Goal: Use online tool/utility: Utilize a website feature to perform a specific function

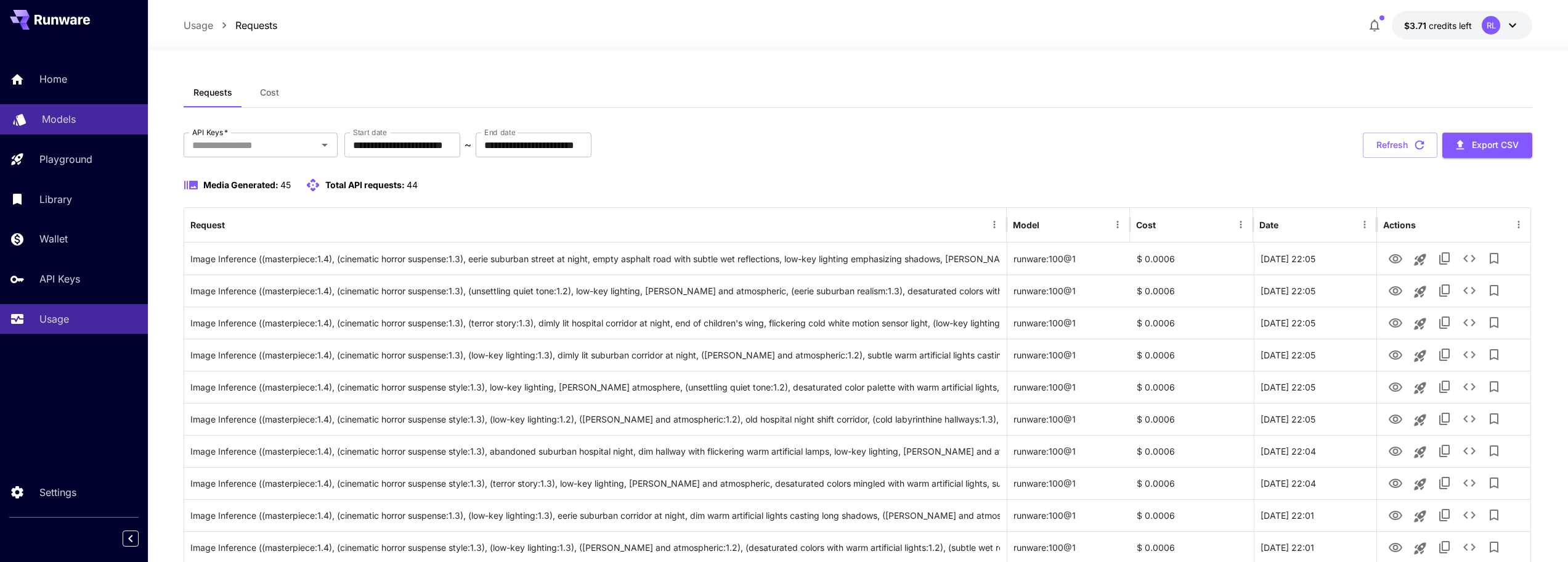
click at [63, 115] on p "Models" at bounding box center [59, 118] width 34 height 15
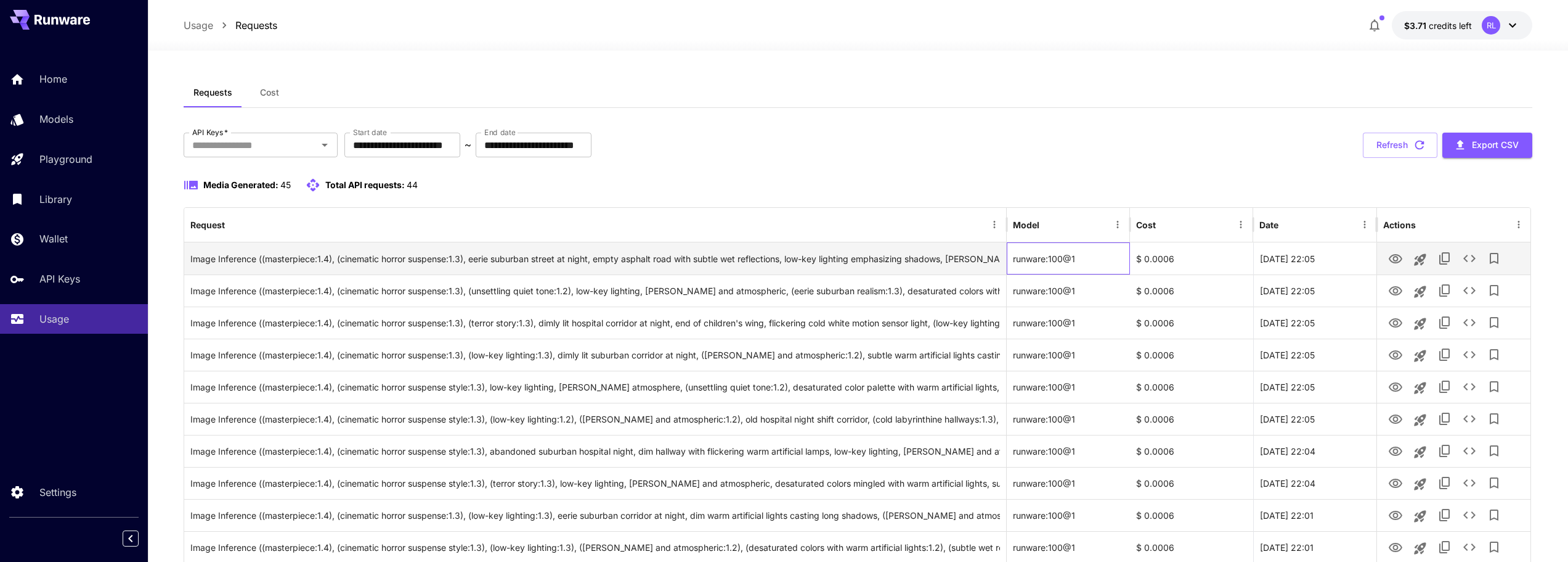
click at [1075, 261] on div "runware:100@1" at bounding box center [1069, 258] width 123 height 32
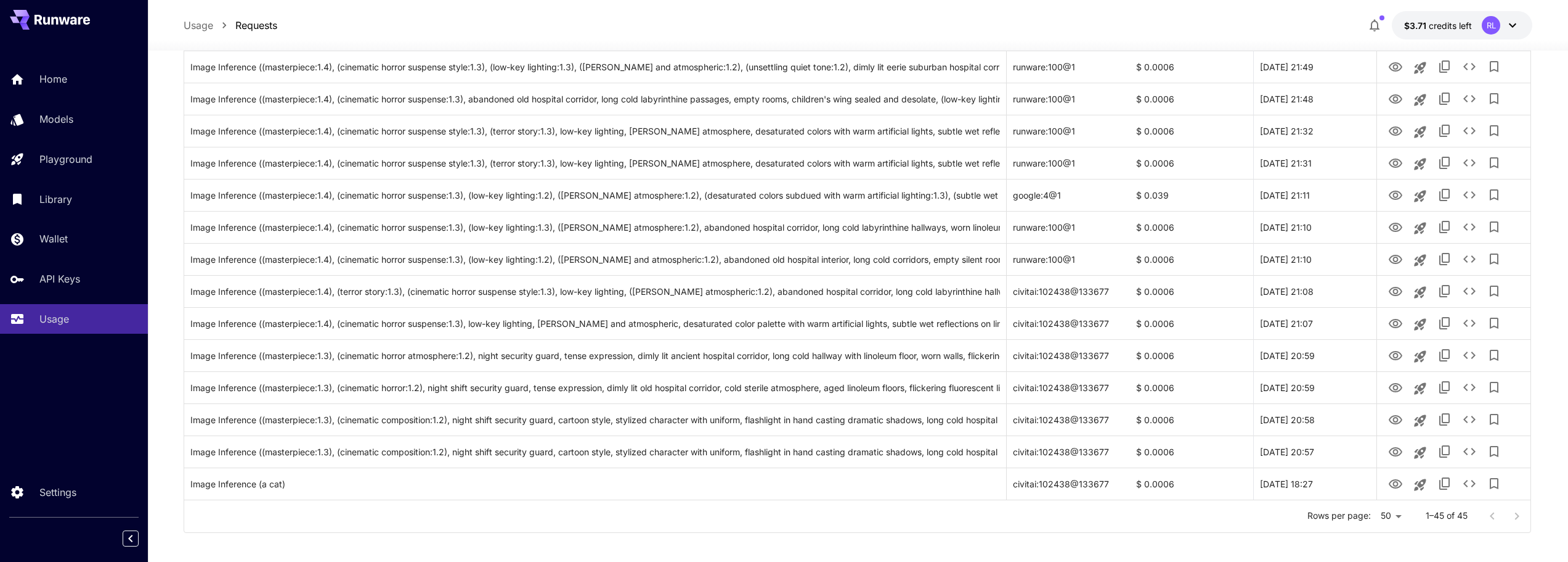
scroll to position [1194, 0]
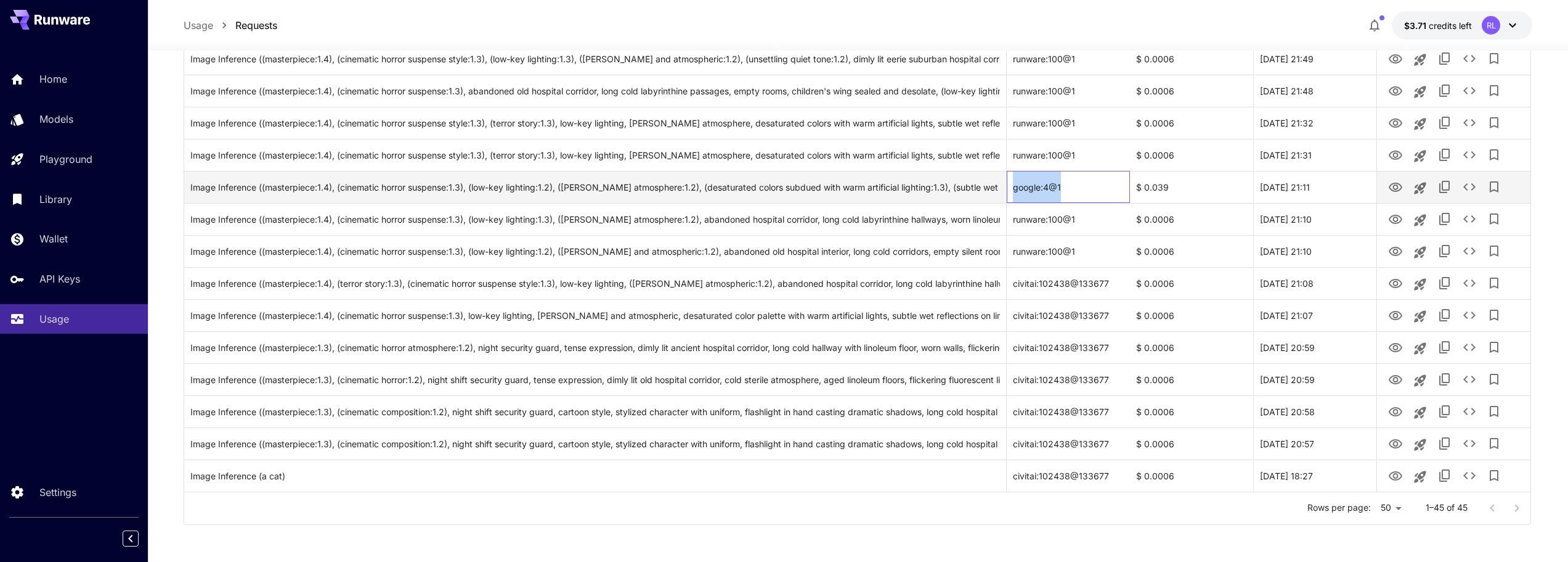
copy div "google:4@1"
drag, startPoint x: 1070, startPoint y: 195, endPoint x: 1010, endPoint y: 190, distance: 60.2
click at [1010, 190] on div "google:4@1" at bounding box center [1069, 186] width 123 height 32
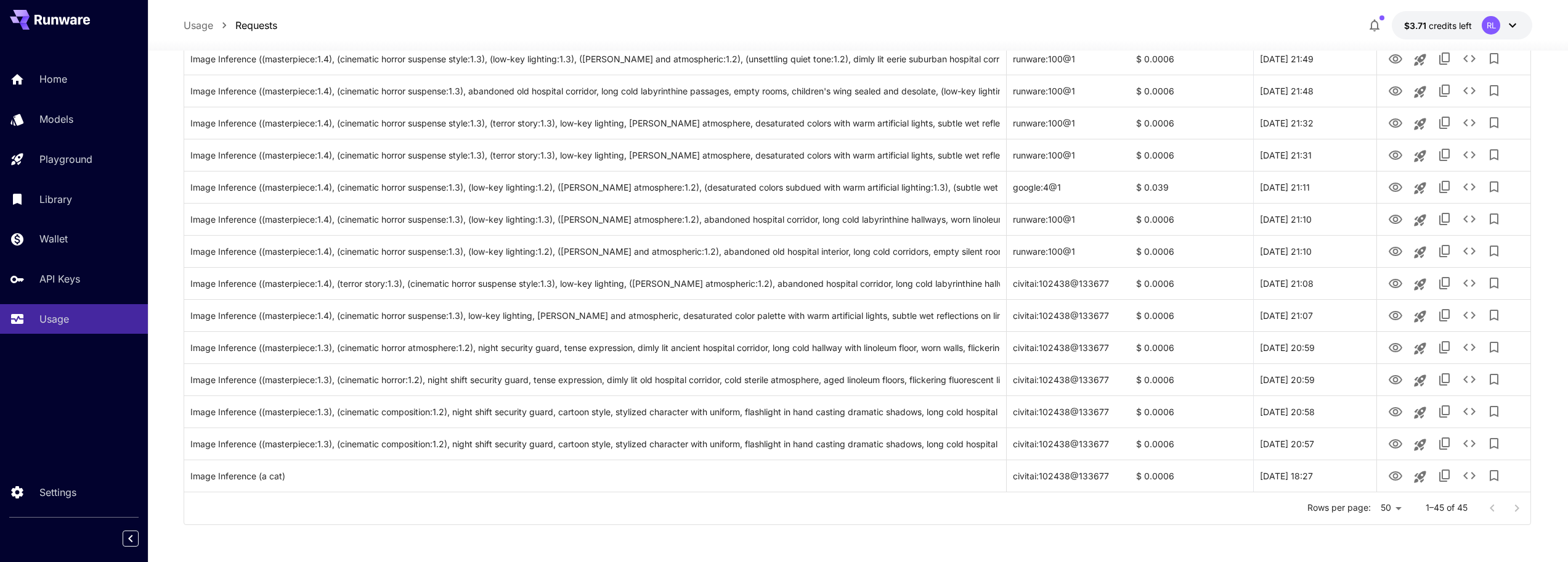
click at [818, 23] on div "Usage Requests $3.71 credits left RL" at bounding box center [858, 25] width 1350 height 28
click at [92, 103] on div "Home Models Playground Library Wallet API Keys Usage" at bounding box center [74, 199] width 148 height 270
click at [83, 119] on div "Models" at bounding box center [90, 118] width 96 height 15
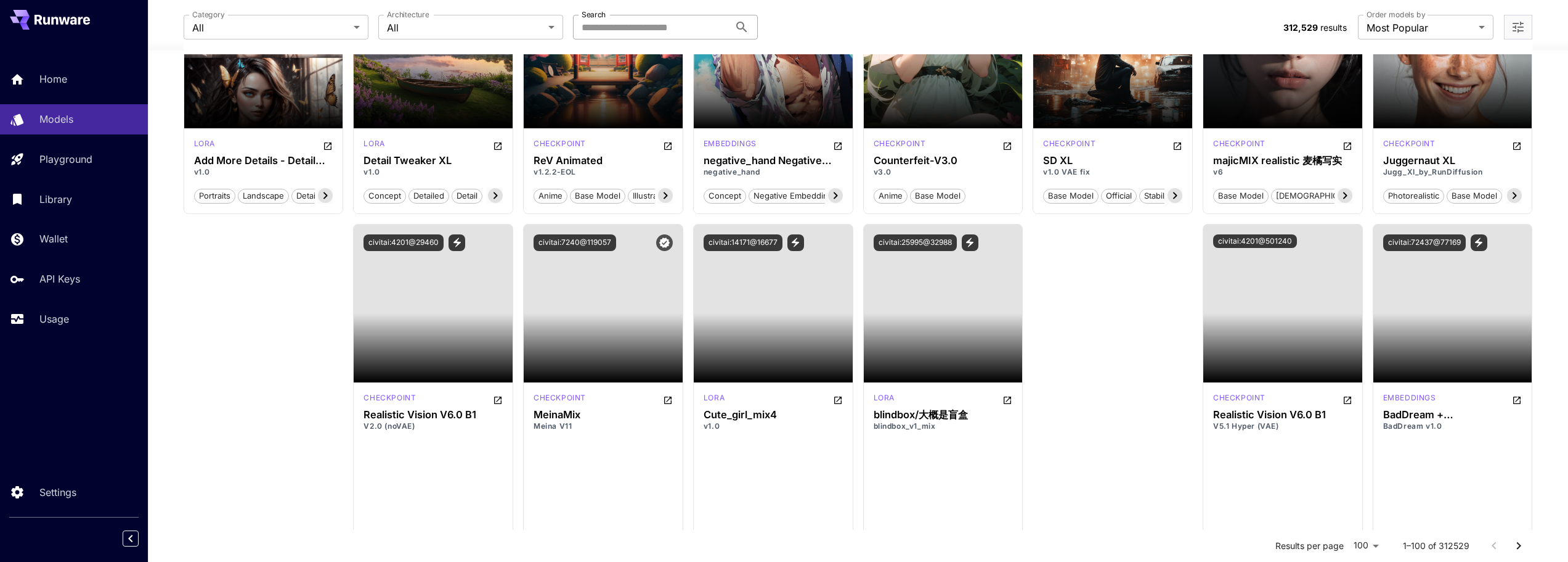
click at [679, 32] on input "Search" at bounding box center [651, 27] width 157 height 25
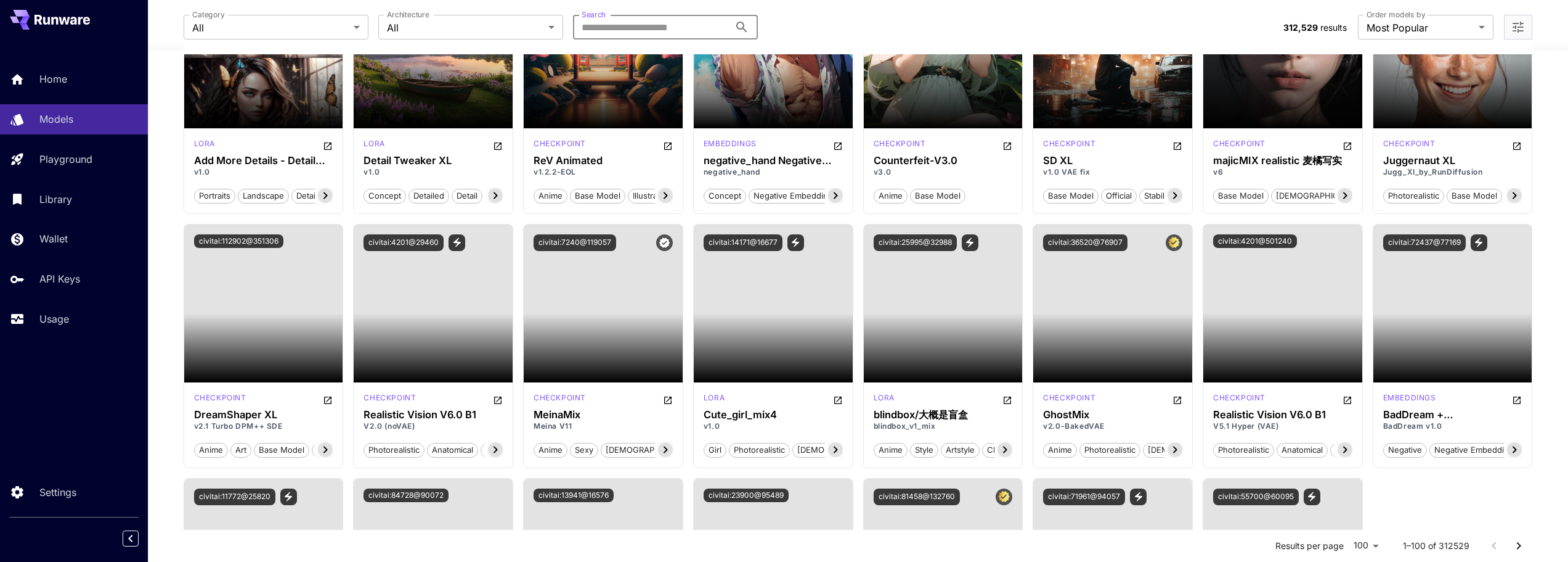
paste input "**********"
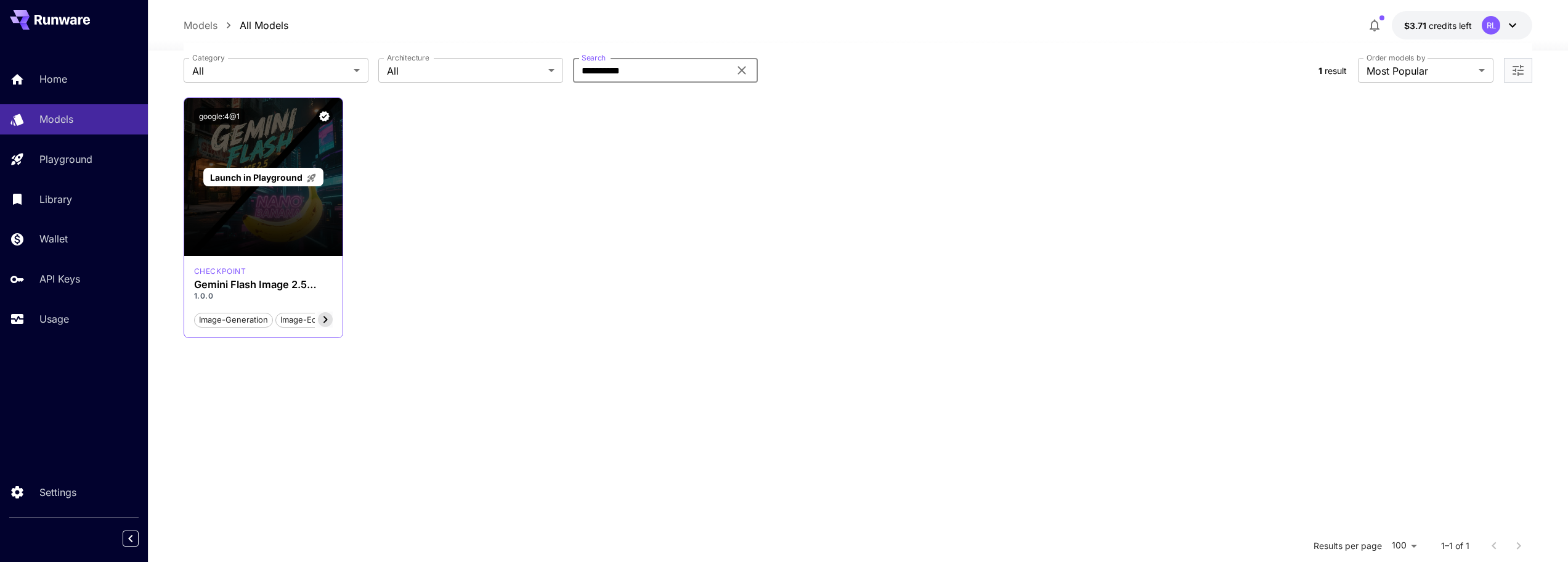
scroll to position [56, 0]
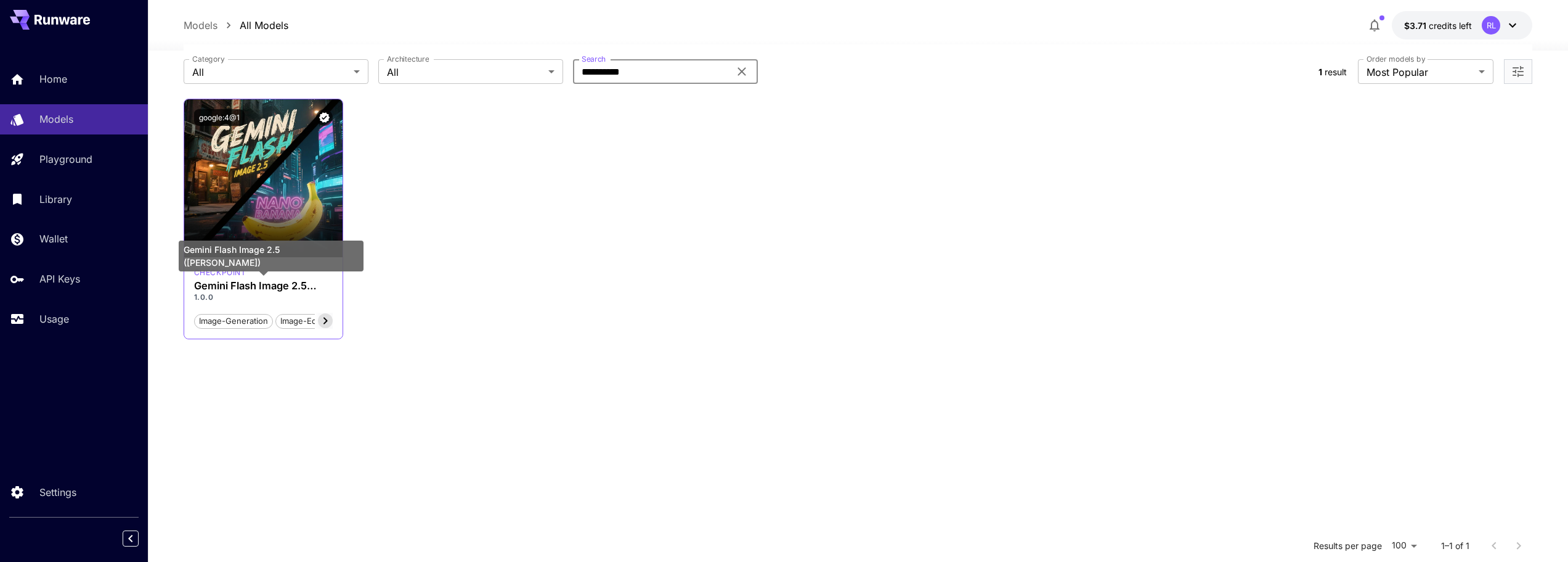
type input "**********"
click at [279, 285] on h3 "Gemini Flash Image 2.5 ([PERSON_NAME])" at bounding box center [263, 286] width 139 height 12
click at [327, 324] on icon at bounding box center [325, 320] width 15 height 15
click at [205, 296] on p "1.0.0" at bounding box center [263, 297] width 139 height 11
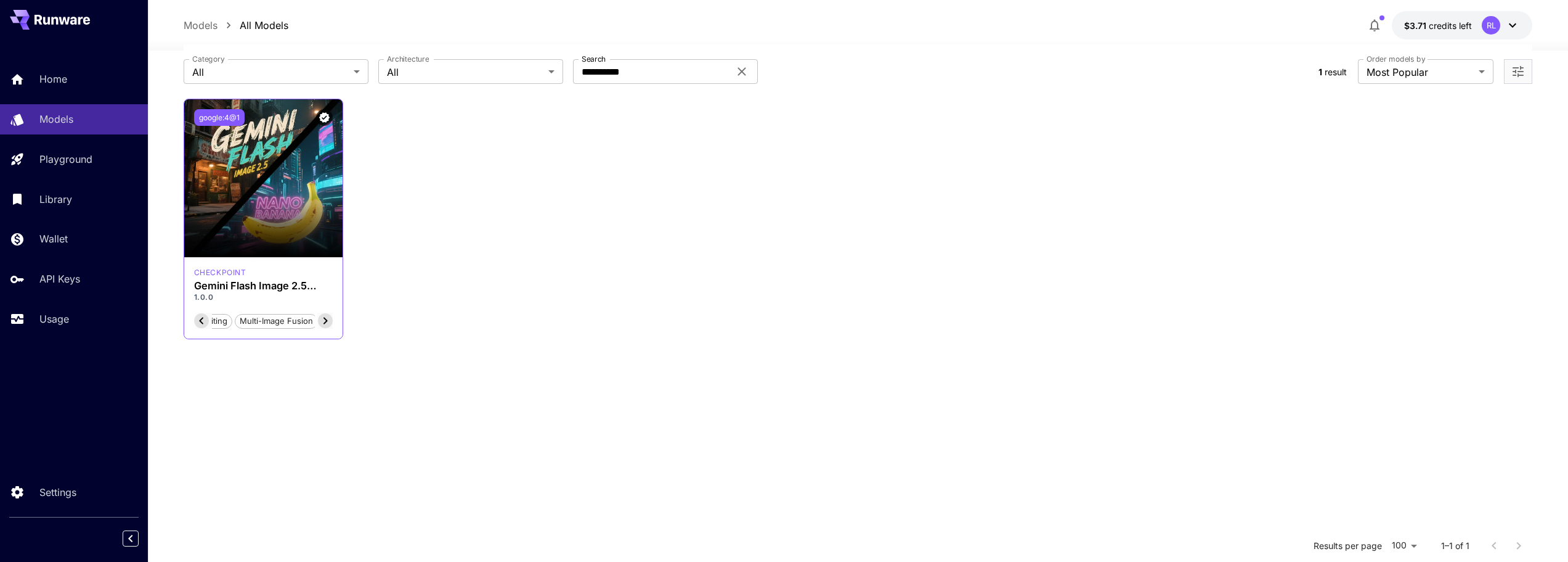
click at [219, 117] on button "google:4@1" at bounding box center [219, 117] width 51 height 17
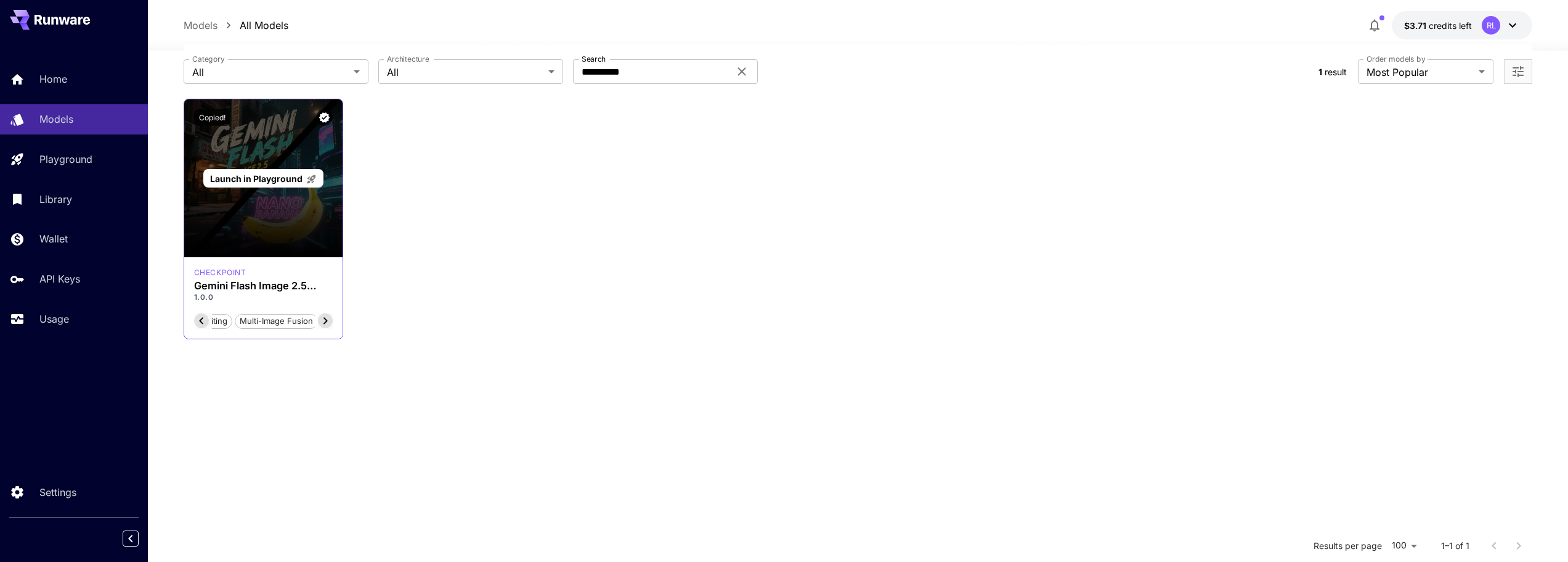
click at [227, 136] on div "Launch in Playground" at bounding box center [264, 178] width 159 height 158
click at [262, 138] on div "Launch in Playground" at bounding box center [264, 178] width 159 height 158
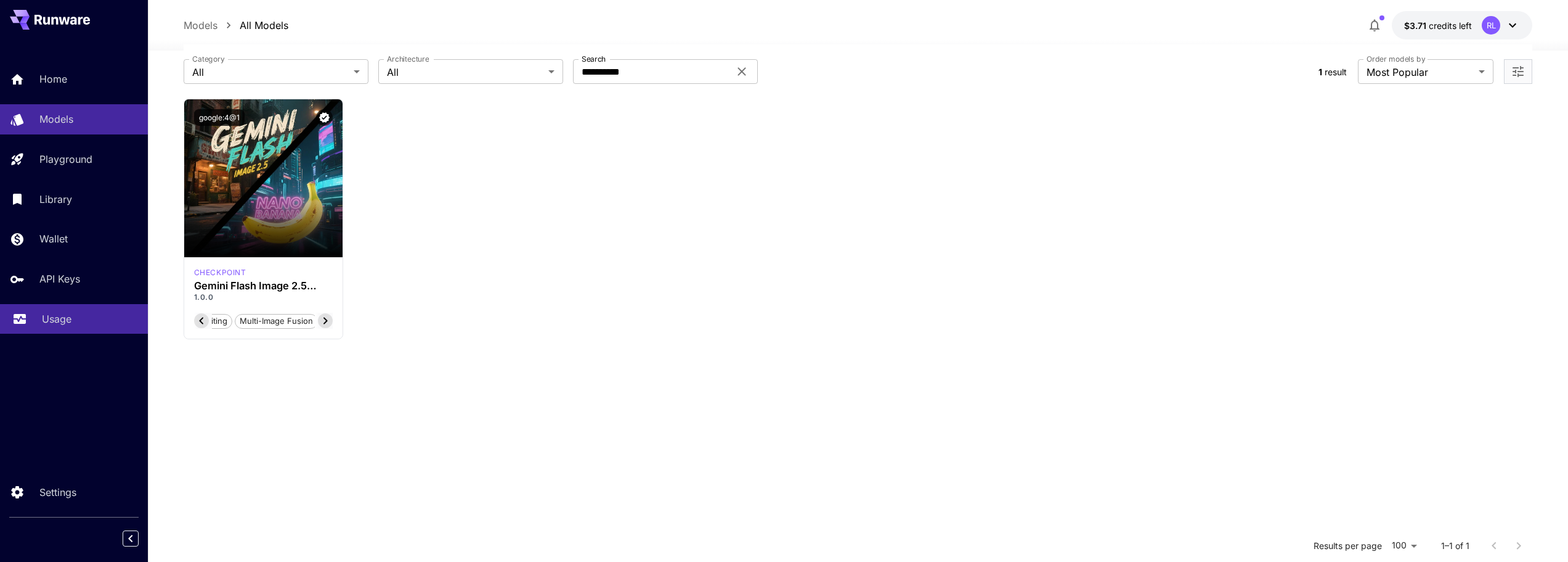
click at [66, 318] on p "Usage" at bounding box center [57, 318] width 30 height 15
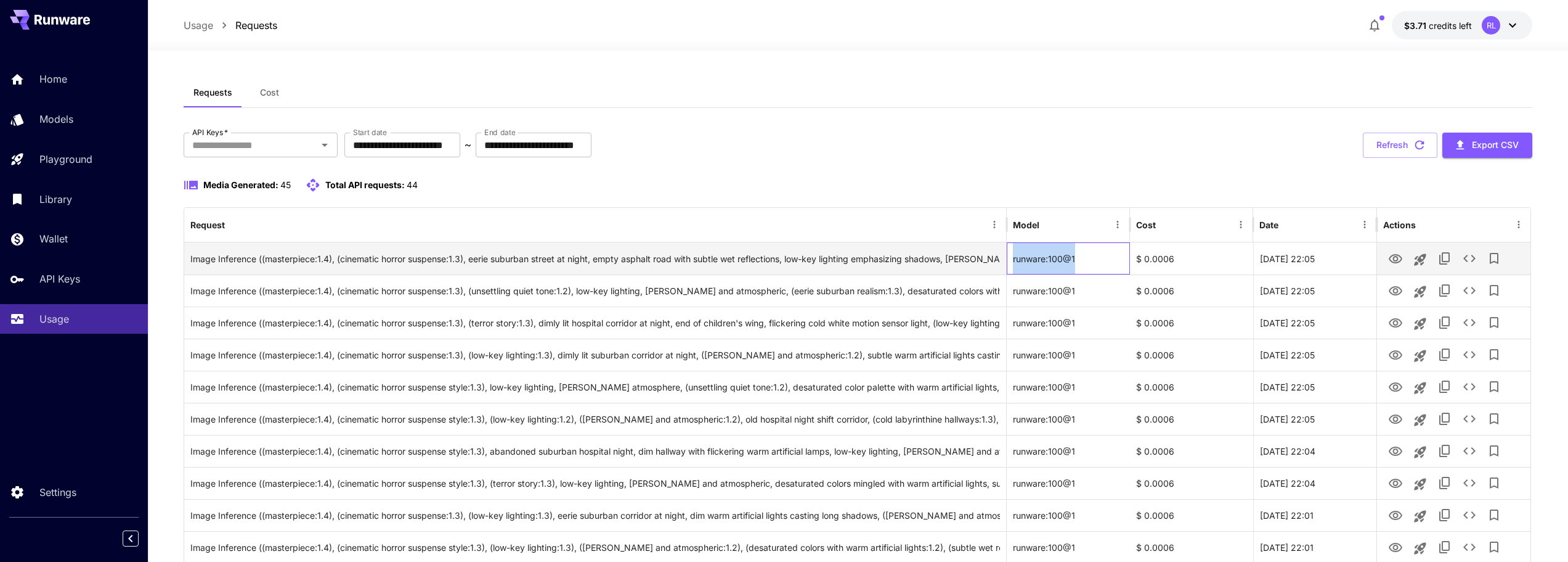
drag, startPoint x: 1084, startPoint y: 258, endPoint x: 1012, endPoint y: 261, distance: 72.1
click at [1012, 261] on div "runware:100@1" at bounding box center [1069, 258] width 123 height 32
copy div "runware:100@1"
click at [1012, 261] on div "runware:100@1" at bounding box center [1069, 258] width 123 height 32
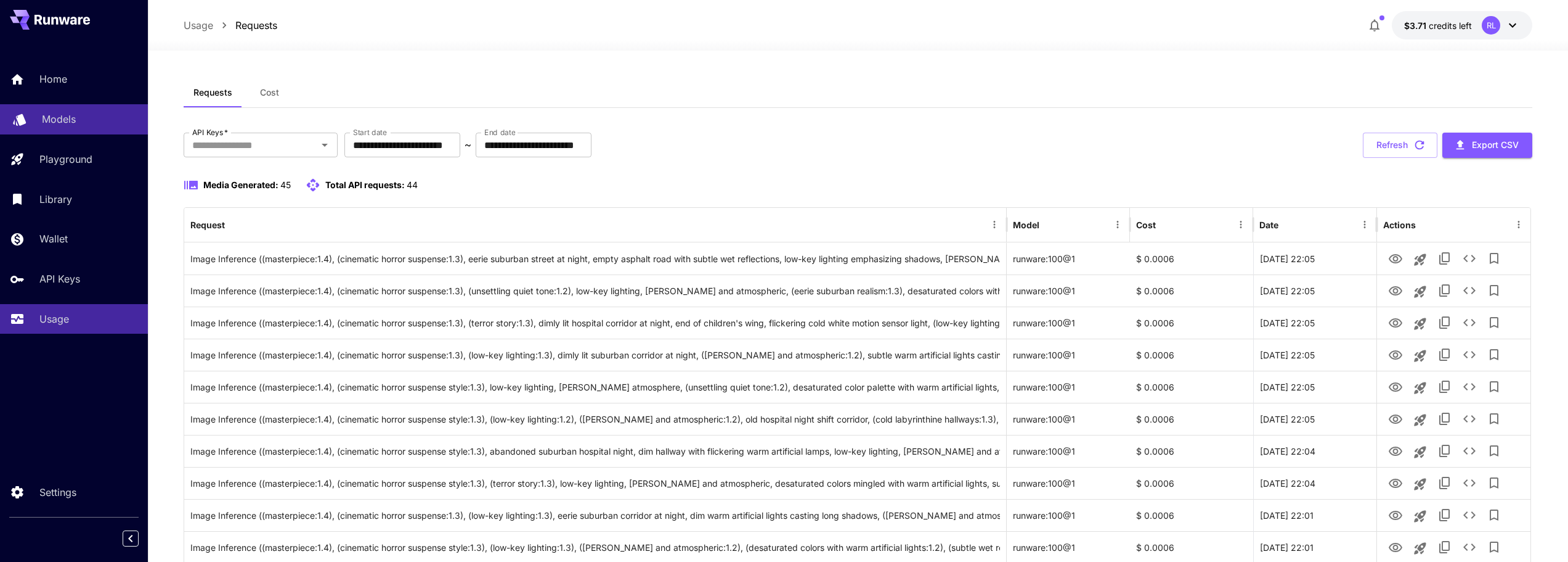
click at [64, 119] on p "Models" at bounding box center [59, 118] width 34 height 15
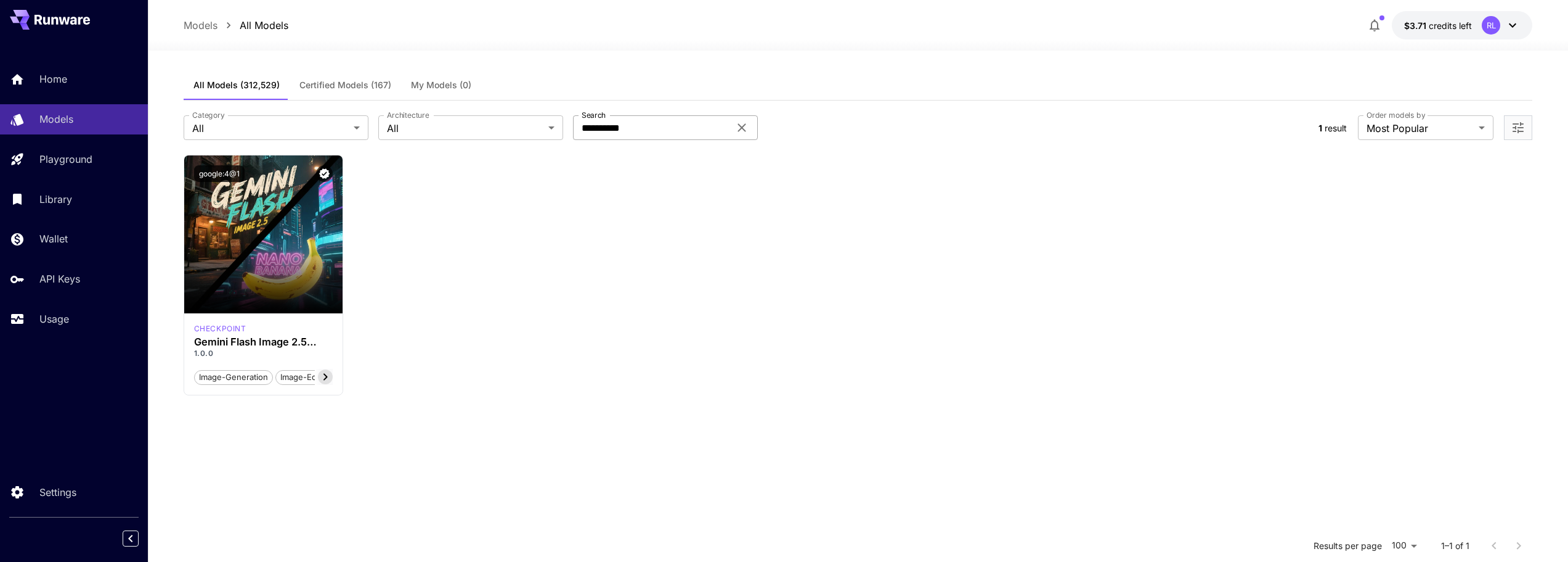
click at [742, 126] on icon at bounding box center [742, 128] width 8 height 8
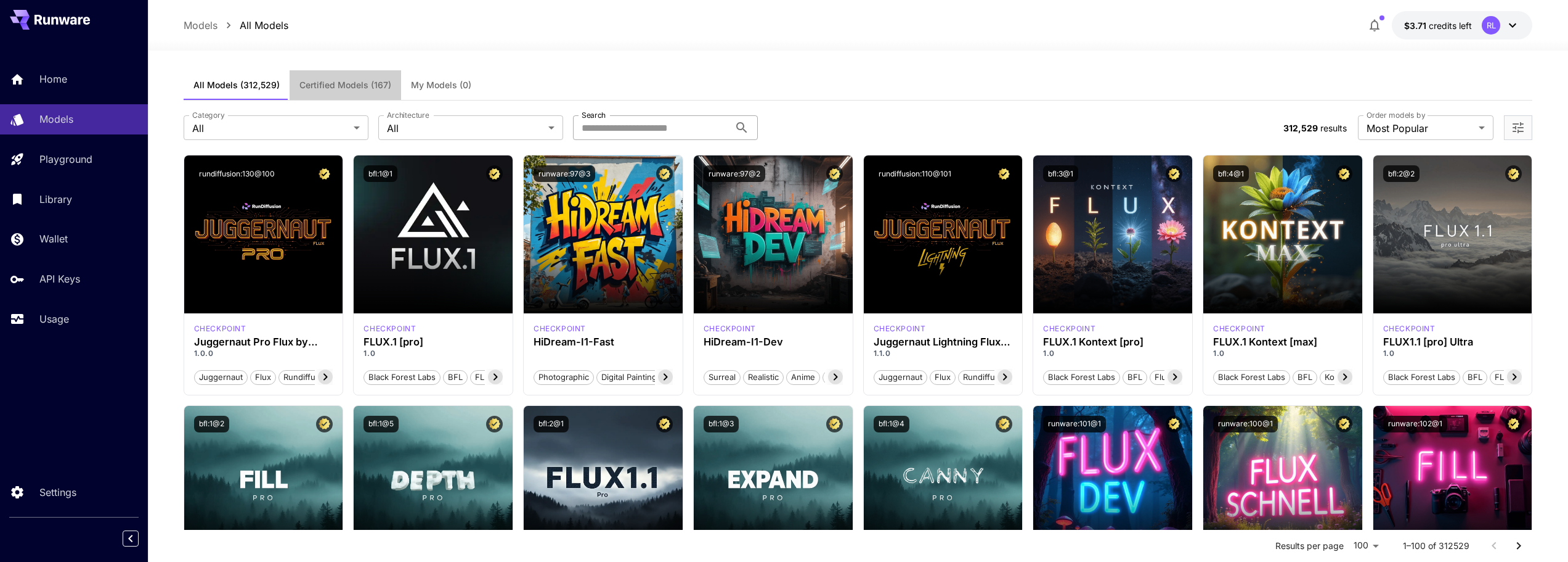
click at [351, 78] on button "Certified Models (167)" at bounding box center [345, 85] width 112 height 30
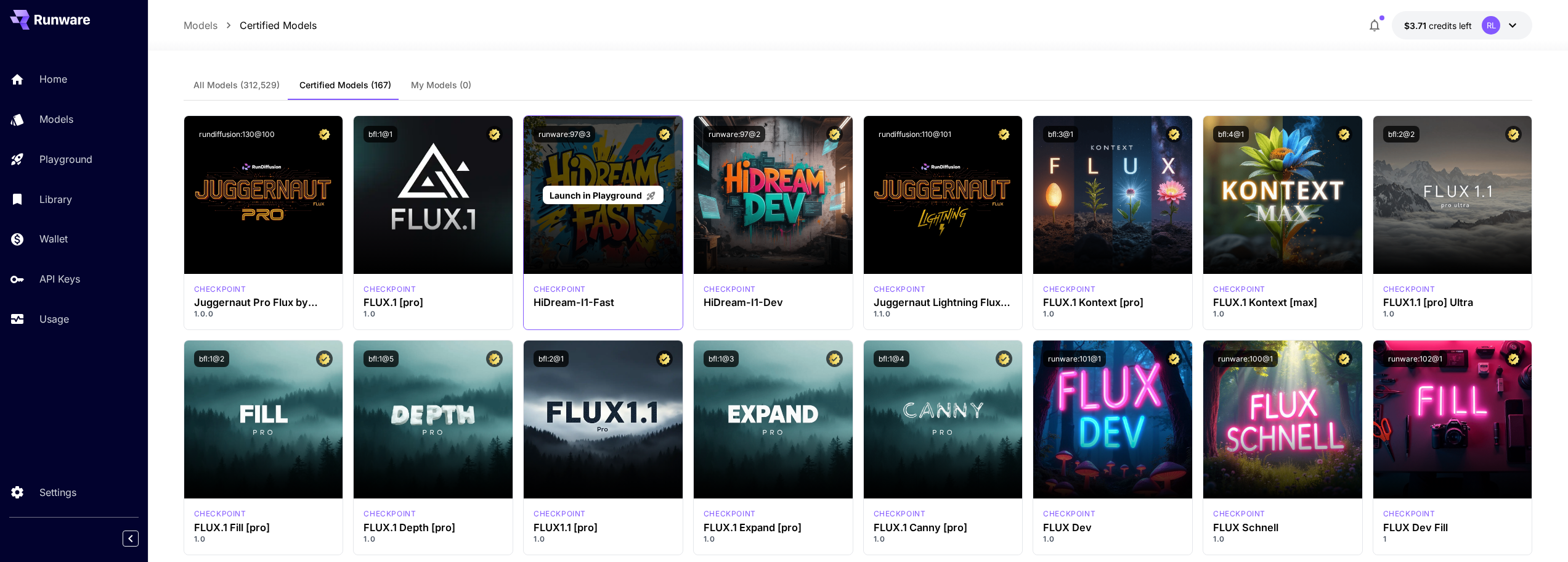
click at [570, 154] on div "Launch in Playground" at bounding box center [603, 195] width 159 height 158
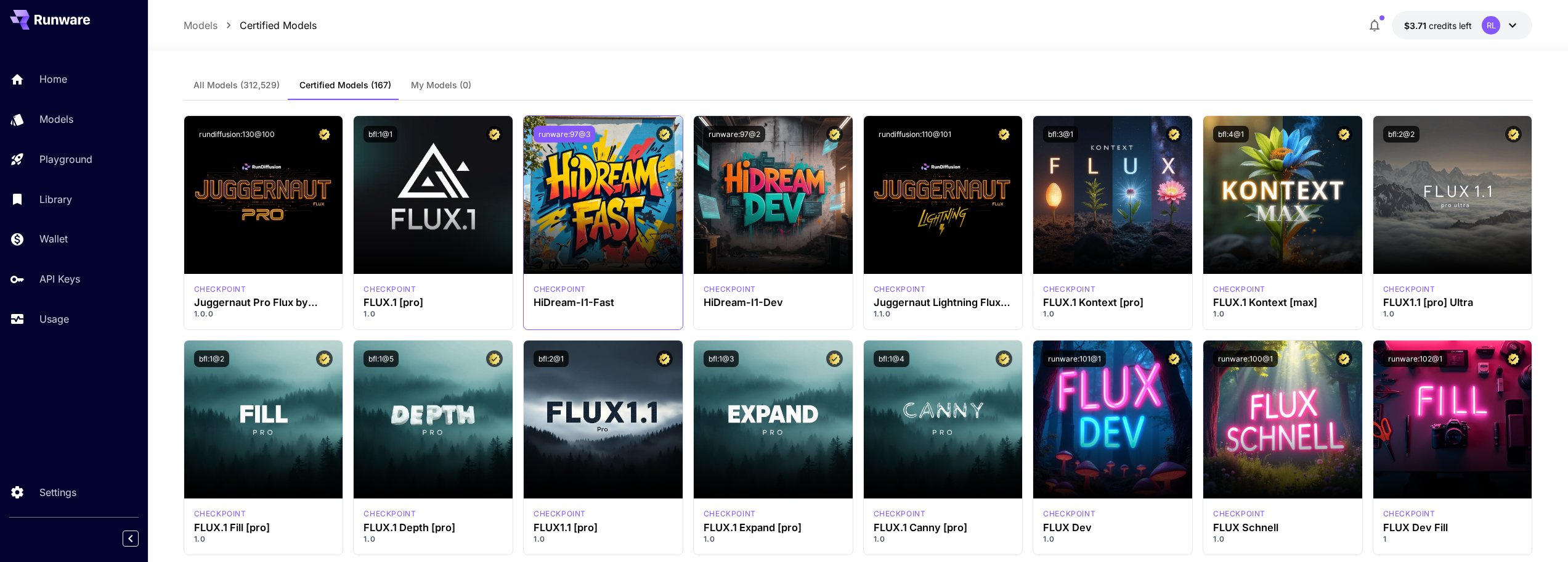
click at [575, 130] on button "runware:97@3" at bounding box center [564, 134] width 62 height 17
click at [562, 132] on button "Copied!" at bounding box center [552, 134] width 36 height 17
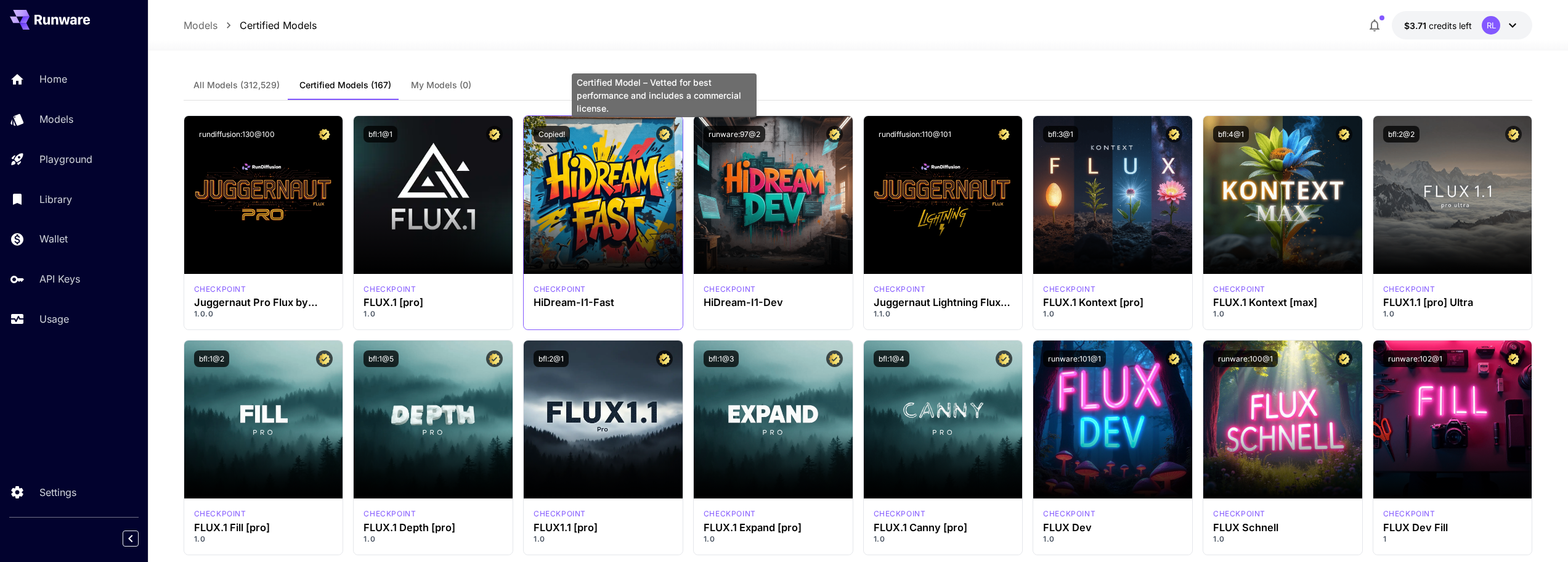
click at [668, 132] on icon "Certified Model – Vetted for best performance and includes a commercial license." at bounding box center [664, 134] width 12 height 11
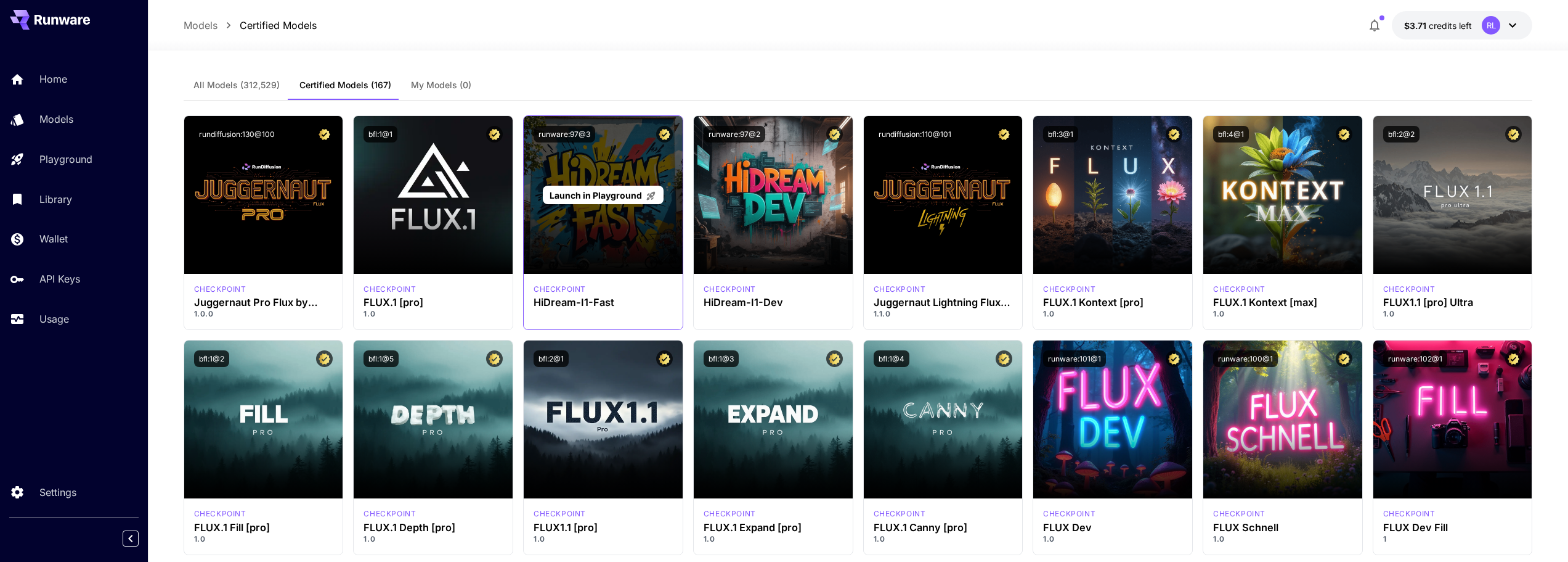
click at [654, 157] on div "Launch in Playground" at bounding box center [603, 195] width 159 height 158
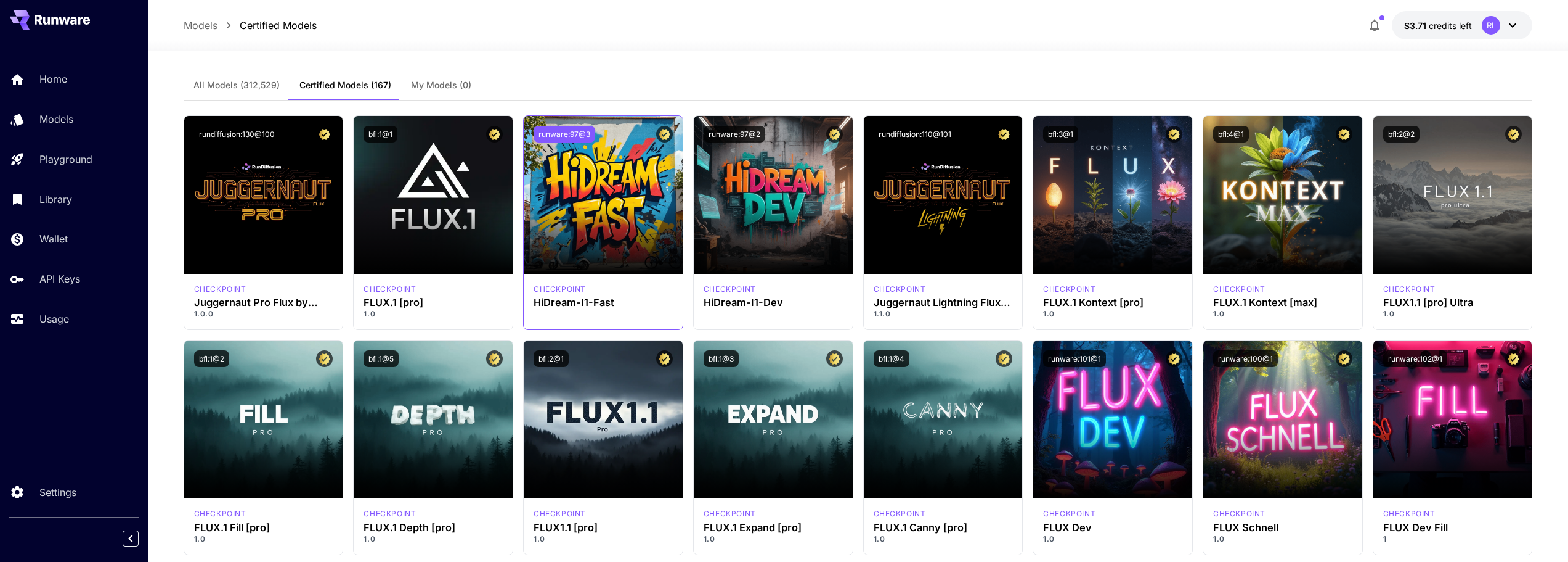
click at [577, 130] on button "runware:97@3" at bounding box center [564, 134] width 62 height 17
drag, startPoint x: 172, startPoint y: 82, endPoint x: 1104, endPoint y: 41, distance: 932.9
click at [258, 82] on span "All Models (312,529)" at bounding box center [236, 85] width 87 height 11
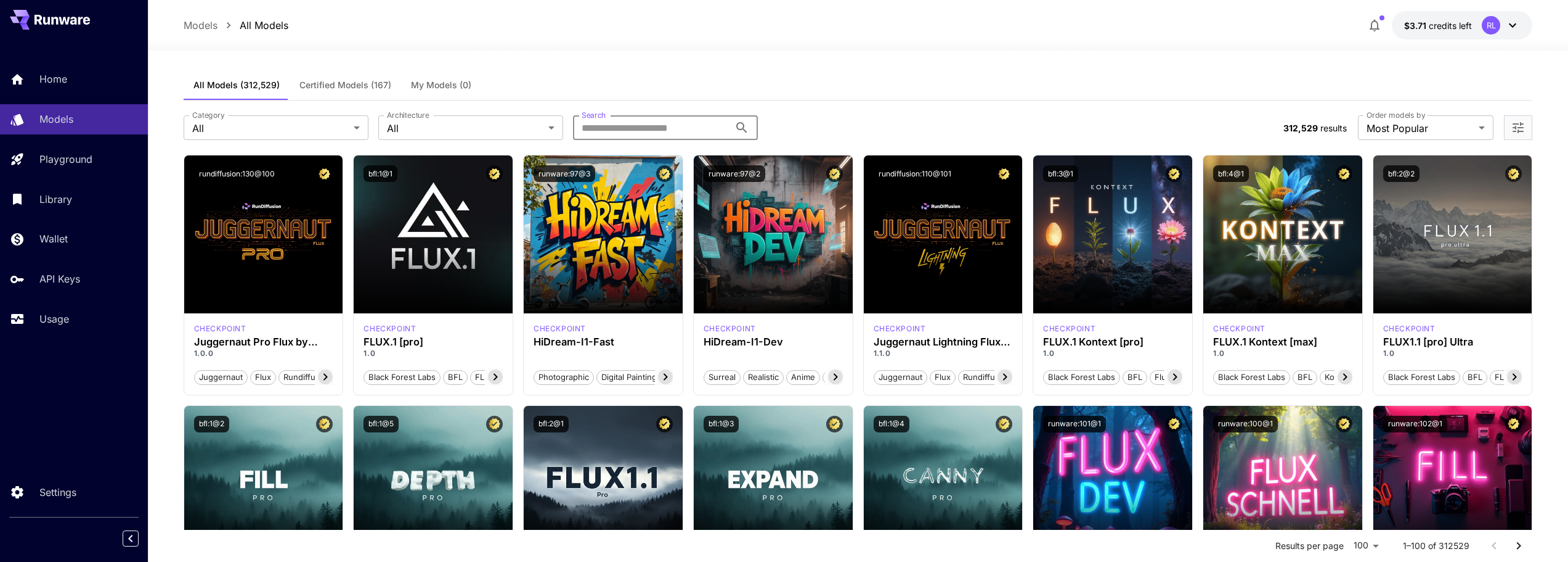
click at [642, 134] on input "Search" at bounding box center [651, 128] width 157 height 25
paste input "**********"
type input "**********"
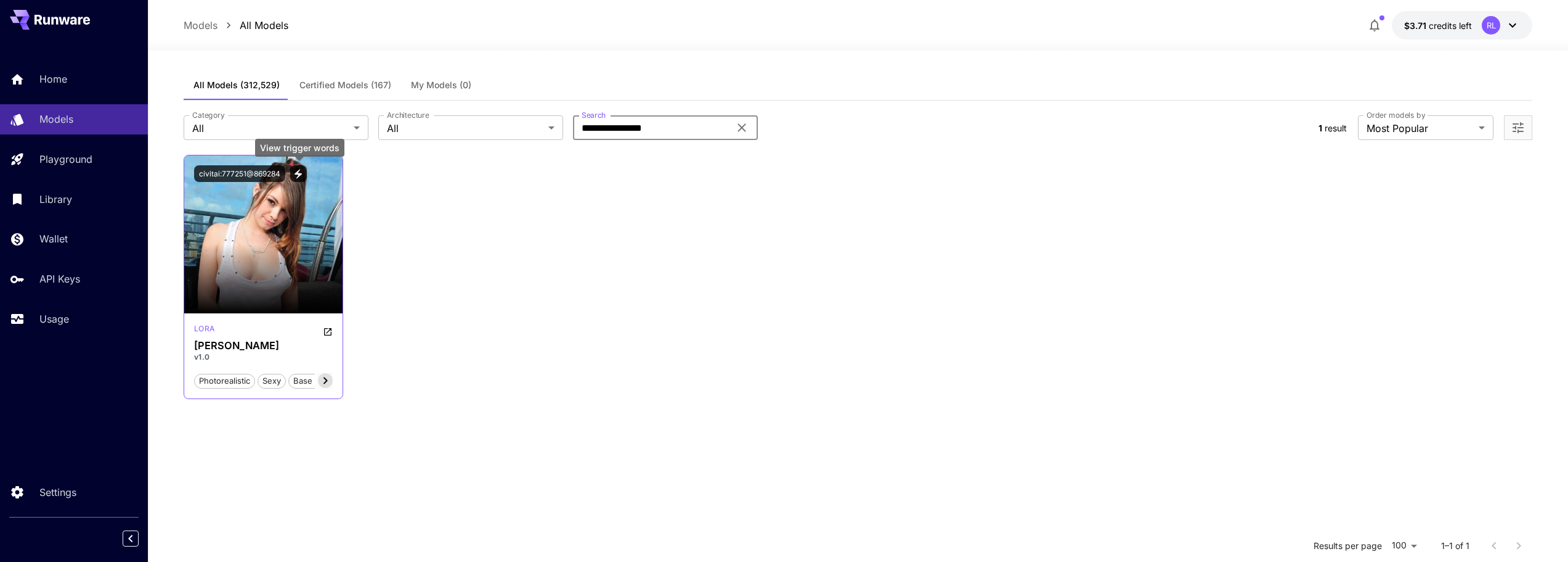
click at [301, 173] on icon "View trigger words" at bounding box center [299, 174] width 11 height 11
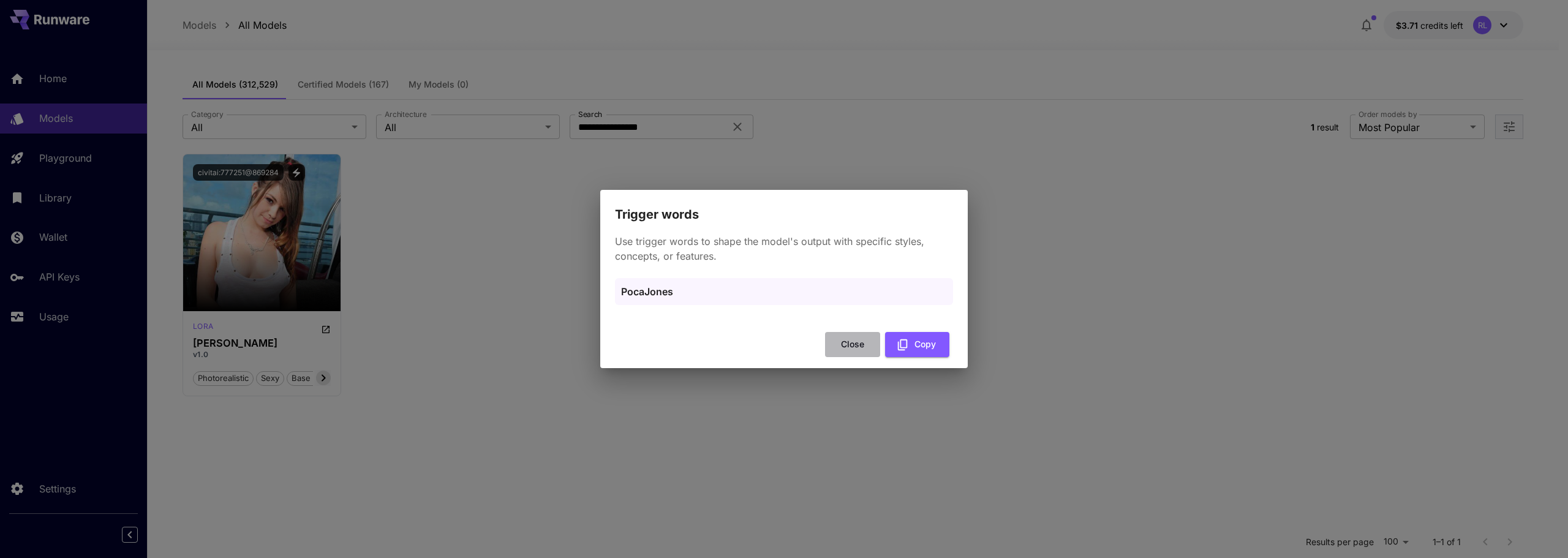
click at [853, 340] on button "Close" at bounding box center [852, 344] width 55 height 25
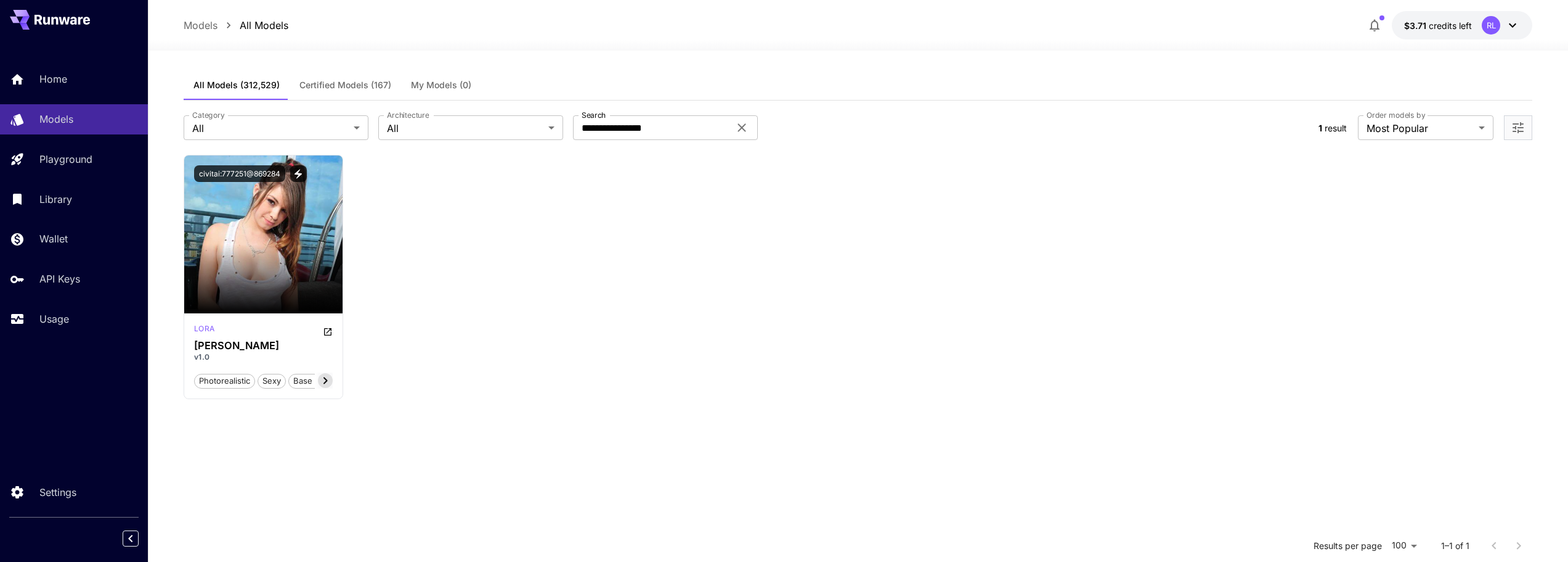
click at [314, 84] on span "Certified Models (167)" at bounding box center [345, 85] width 92 height 11
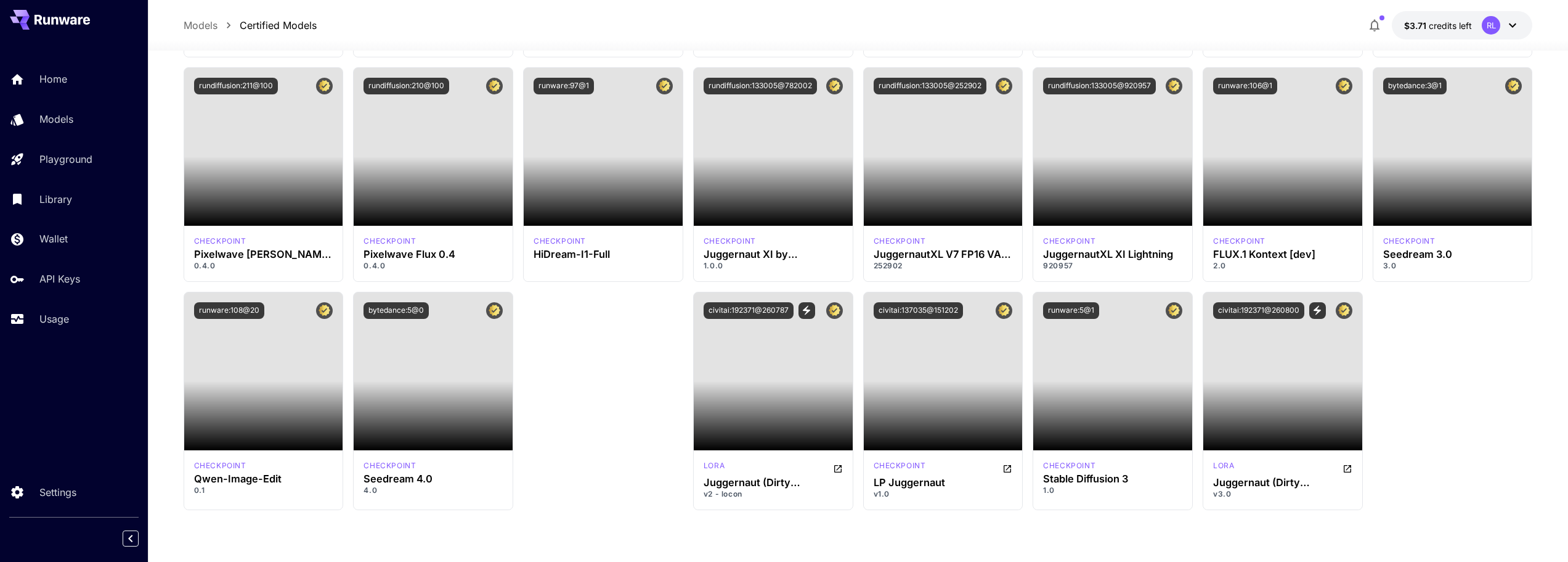
scroll to position [4365, 0]
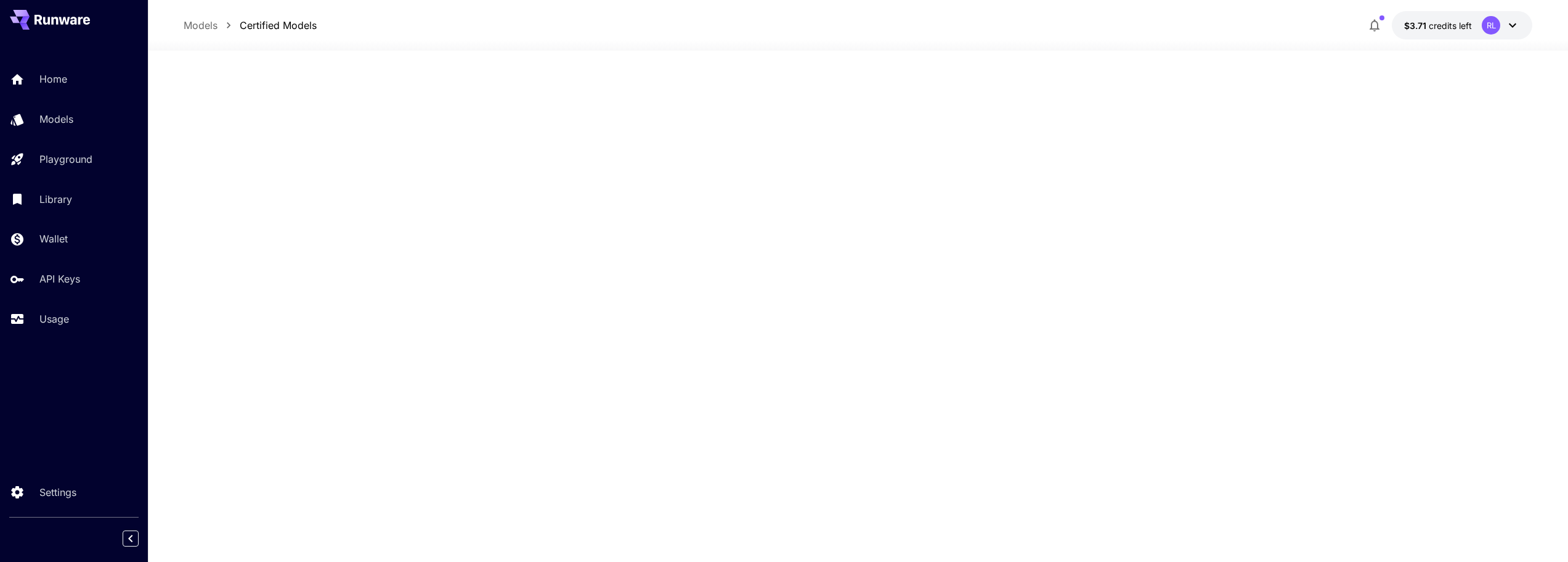
scroll to position [0, 0]
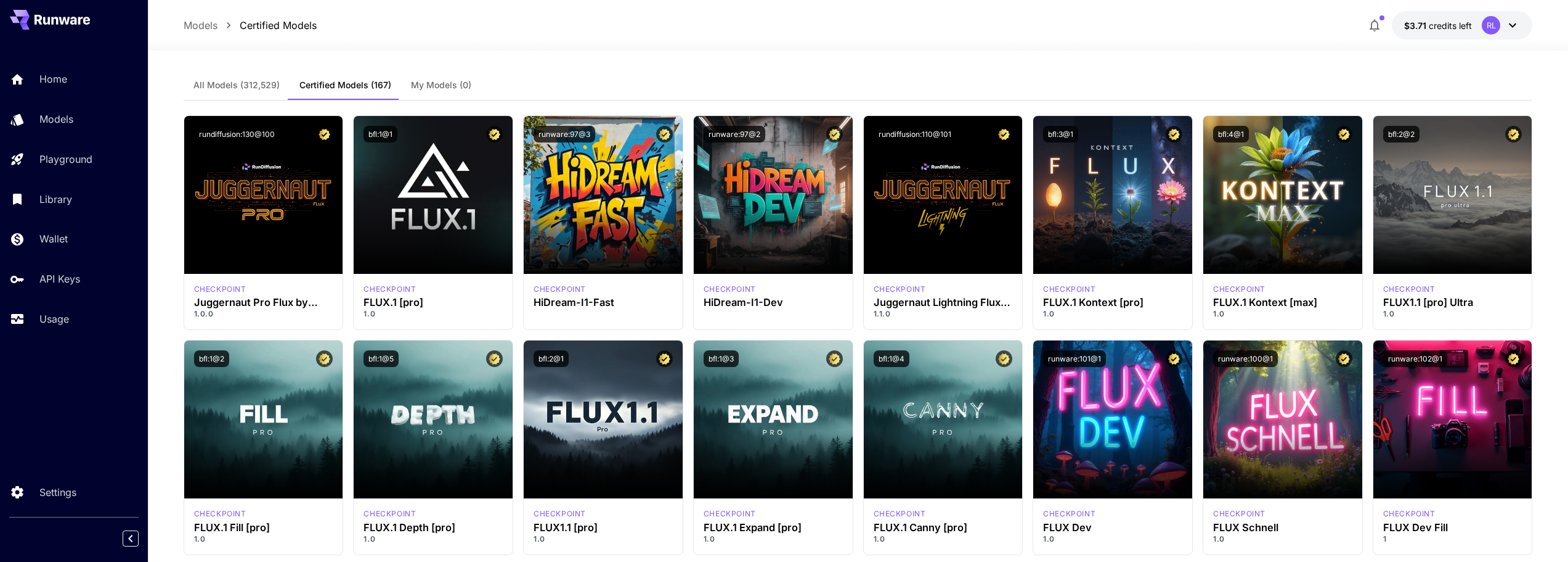
click at [523, 76] on div "All Models (312,529) Certified Models (167) My Models (0)" at bounding box center [858, 85] width 1350 height 30
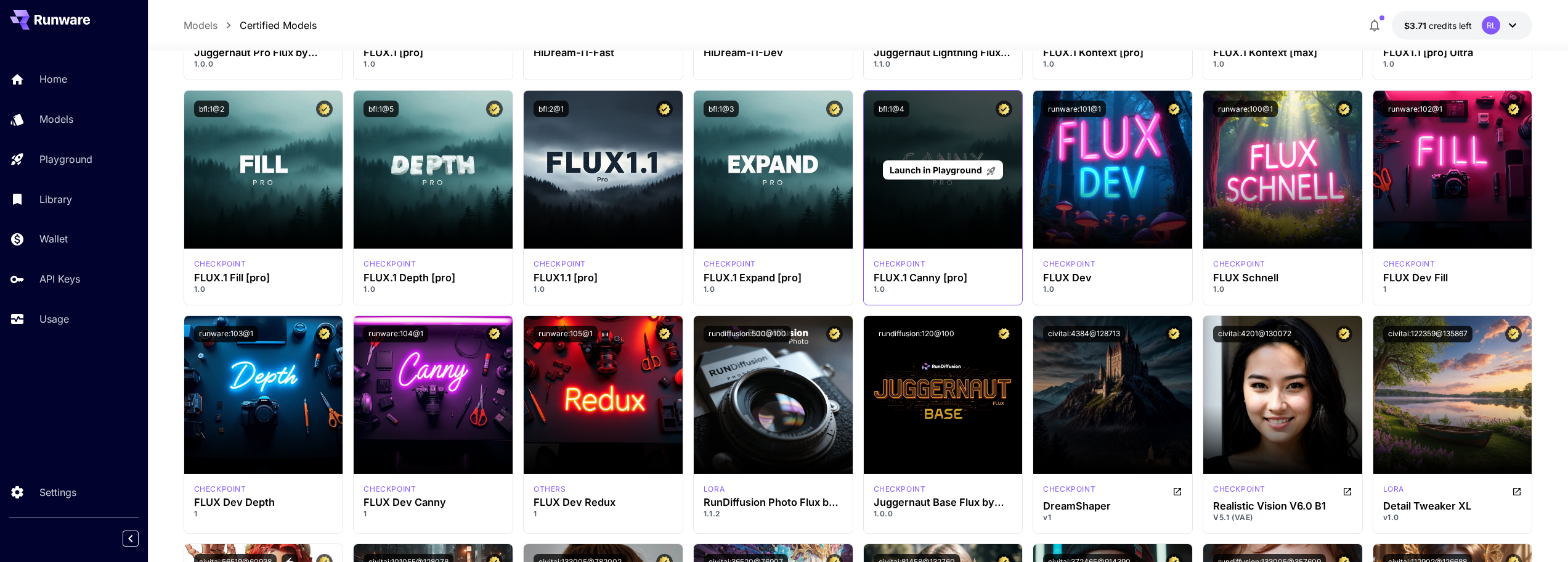
scroll to position [247, 0]
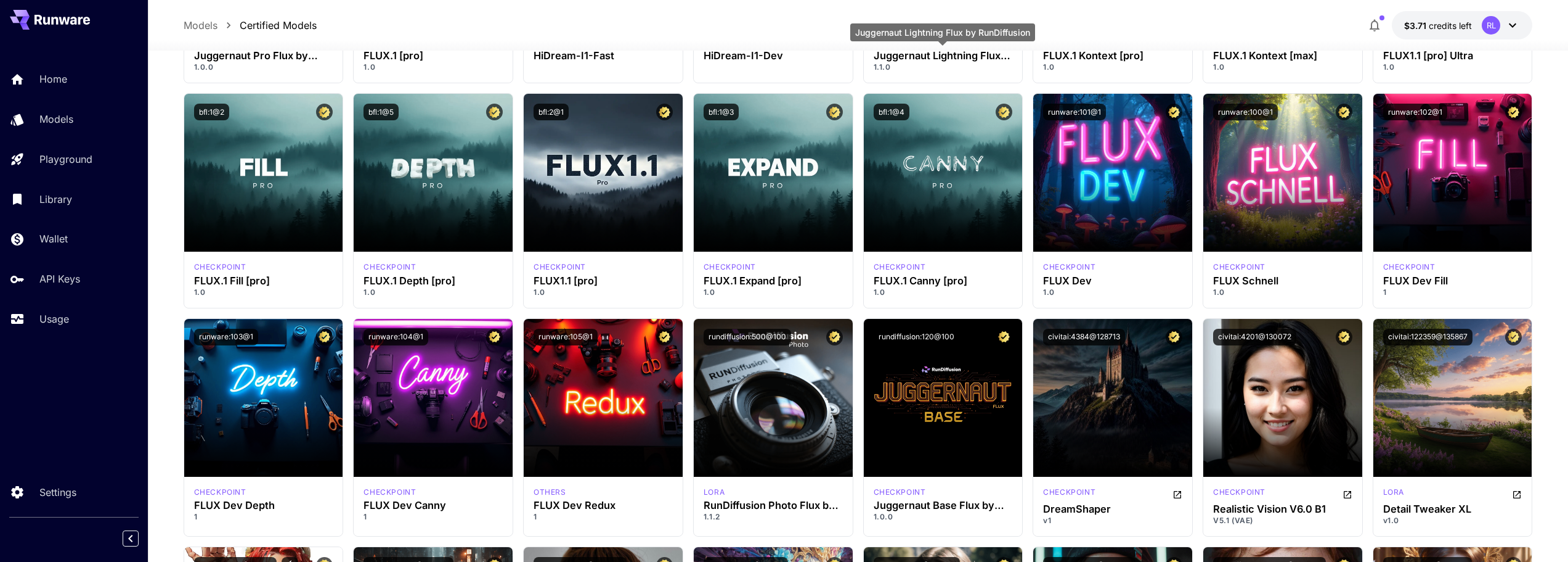
click at [929, 39] on div "Juggernaut Lightning Flux by RunDiffusion" at bounding box center [943, 33] width 185 height 18
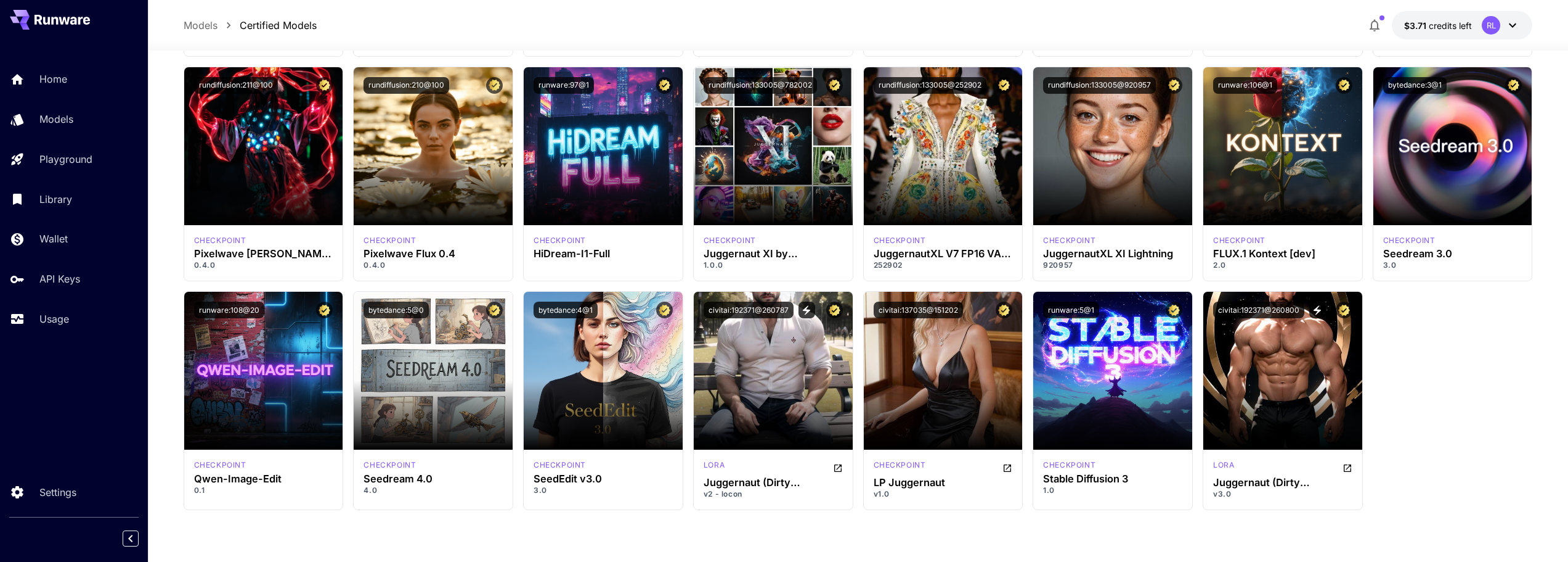
click at [1082, 35] on div "Models Certified Models $3.71 credits left RL" at bounding box center [858, 25] width 1350 height 28
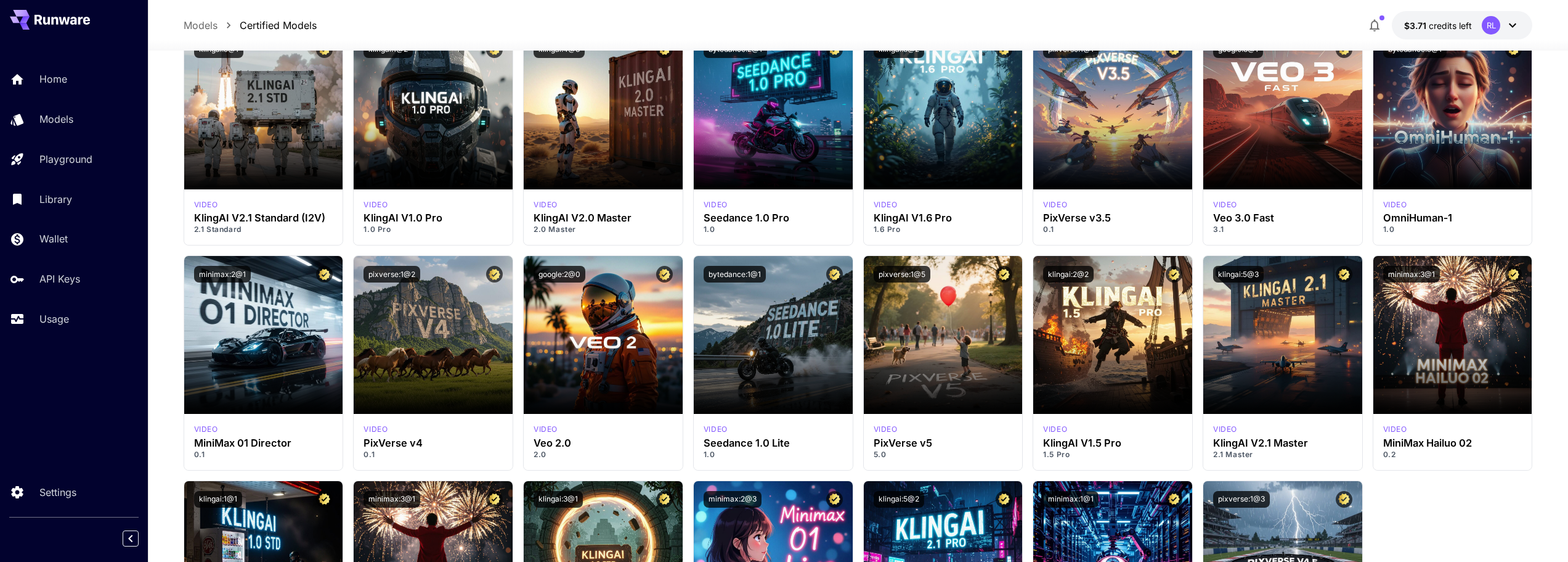
scroll to position [4066, 0]
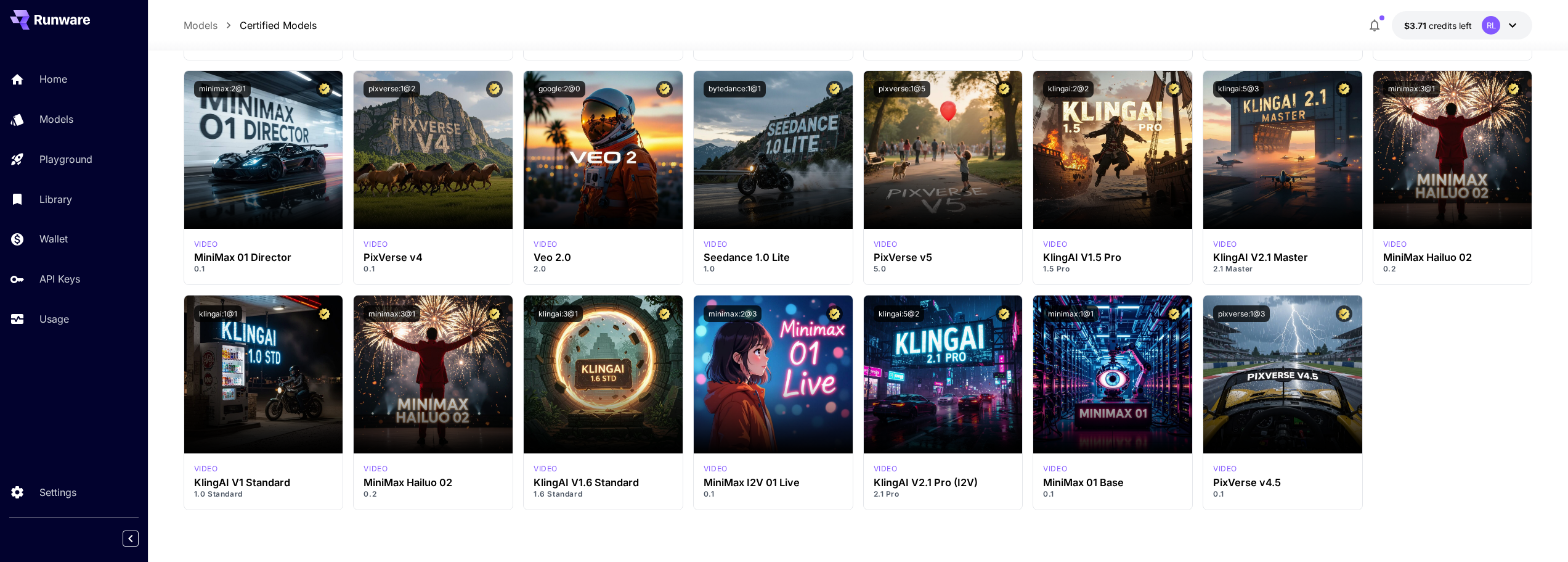
click at [1116, 44] on div at bounding box center [858, 43] width 1420 height 15
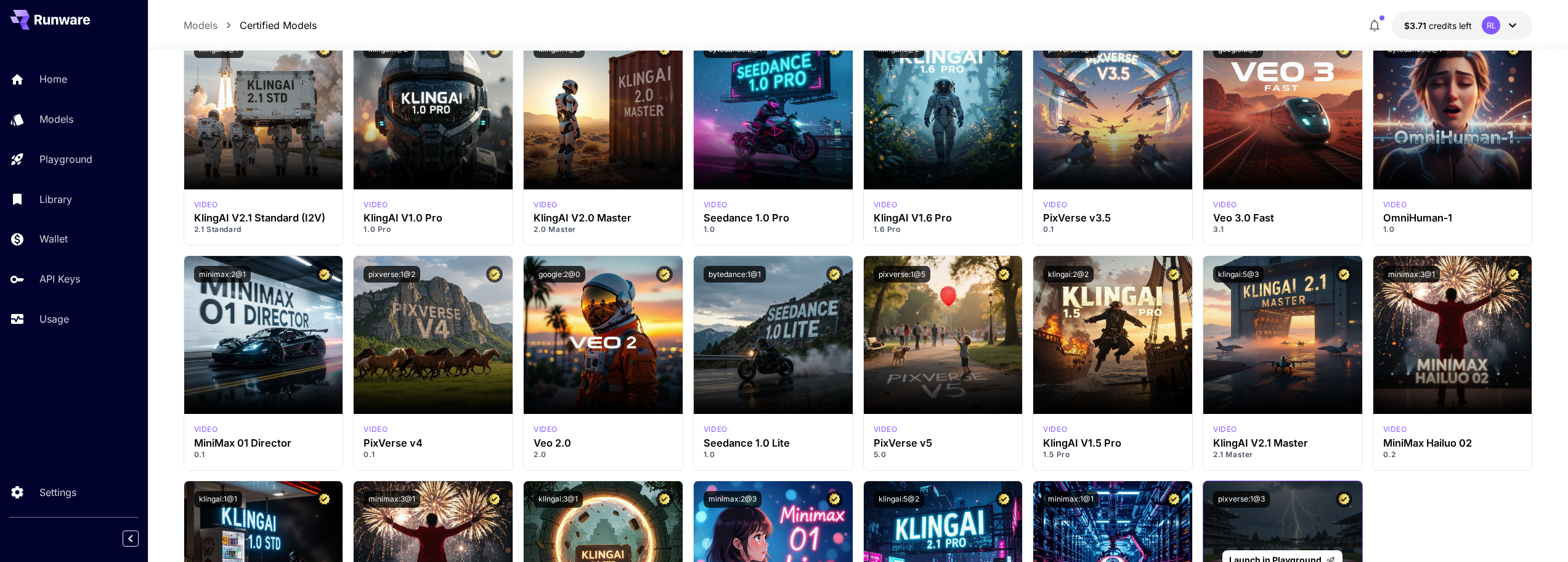
scroll to position [4032, 0]
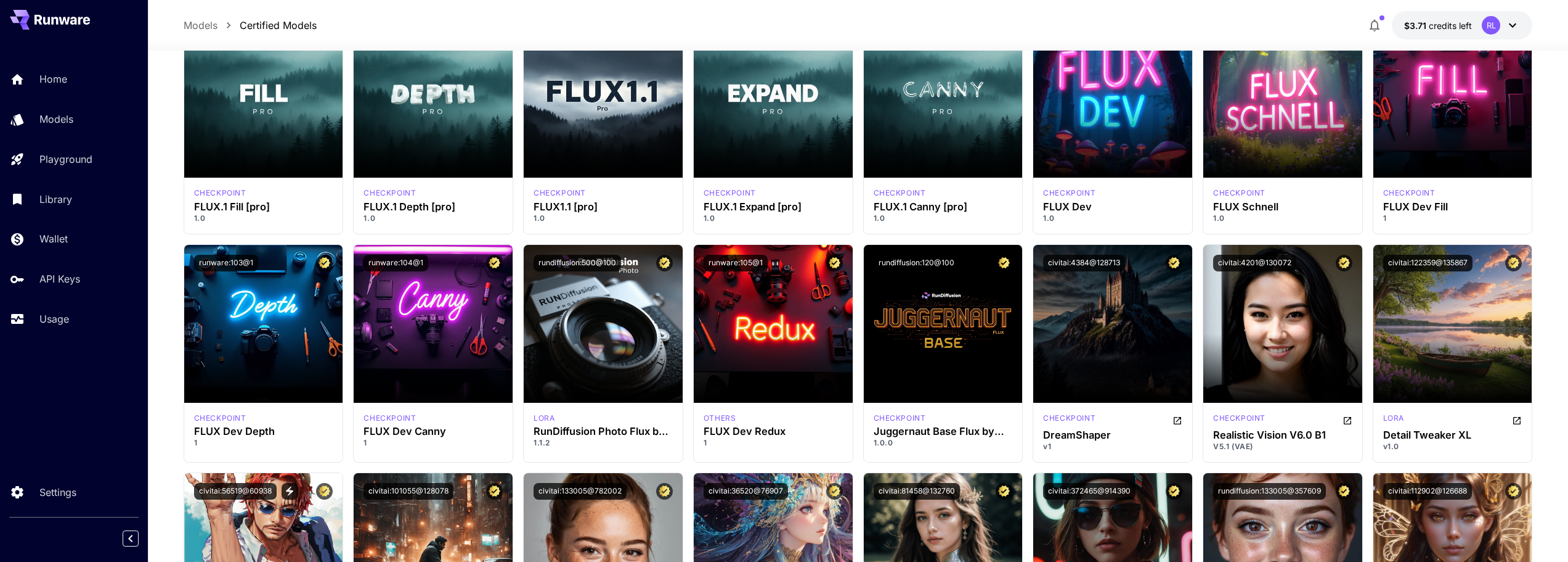
scroll to position [370, 0]
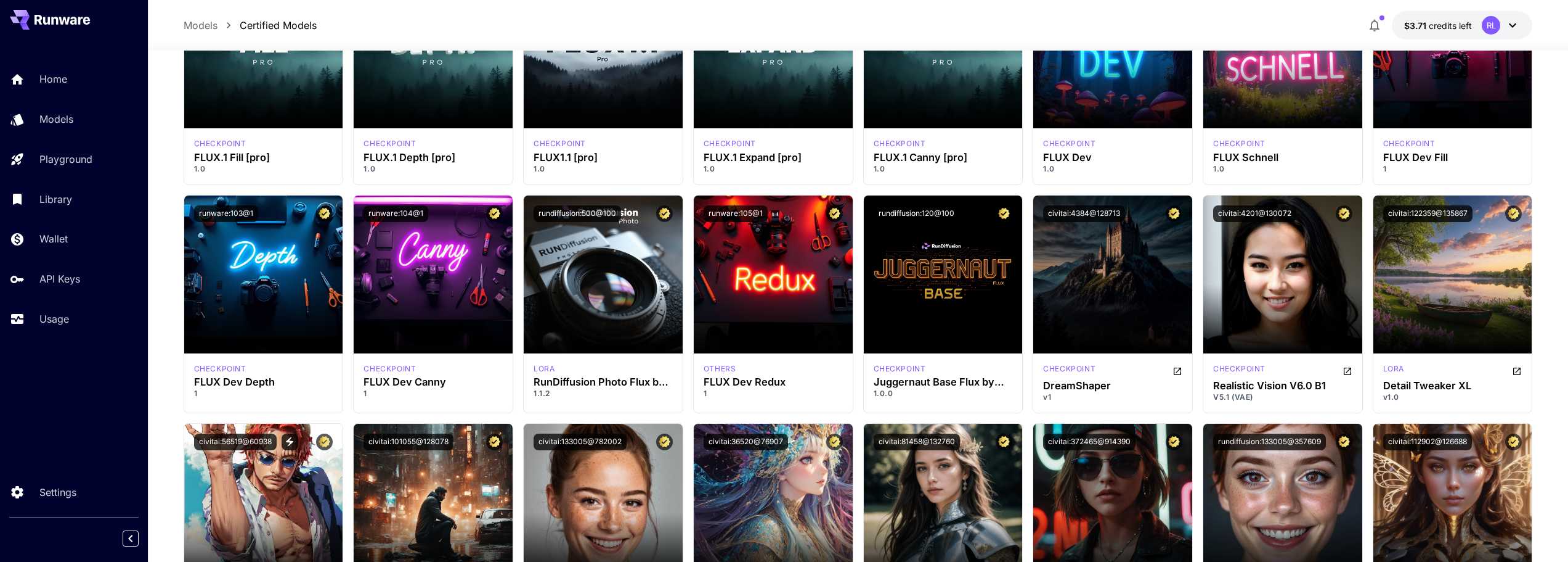
click at [1098, 17] on div "Models Certified Models $3.71 credits left RL" at bounding box center [858, 25] width 1350 height 28
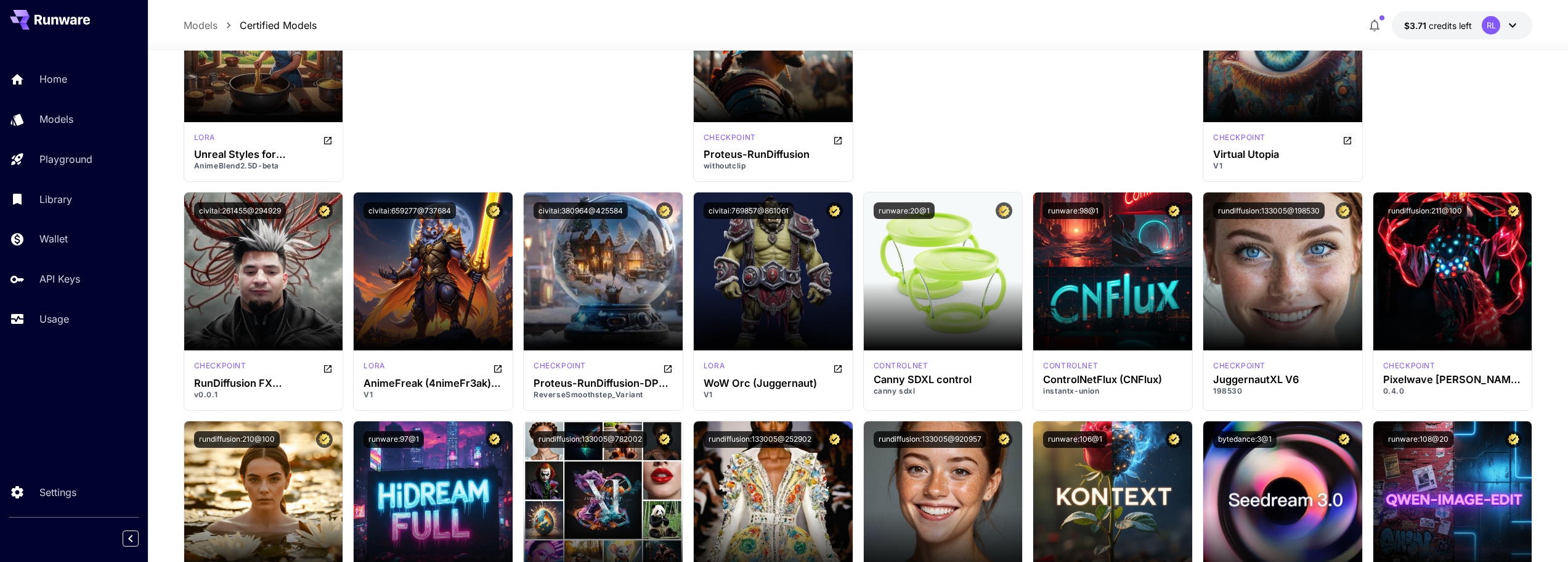
scroll to position [0, 0]
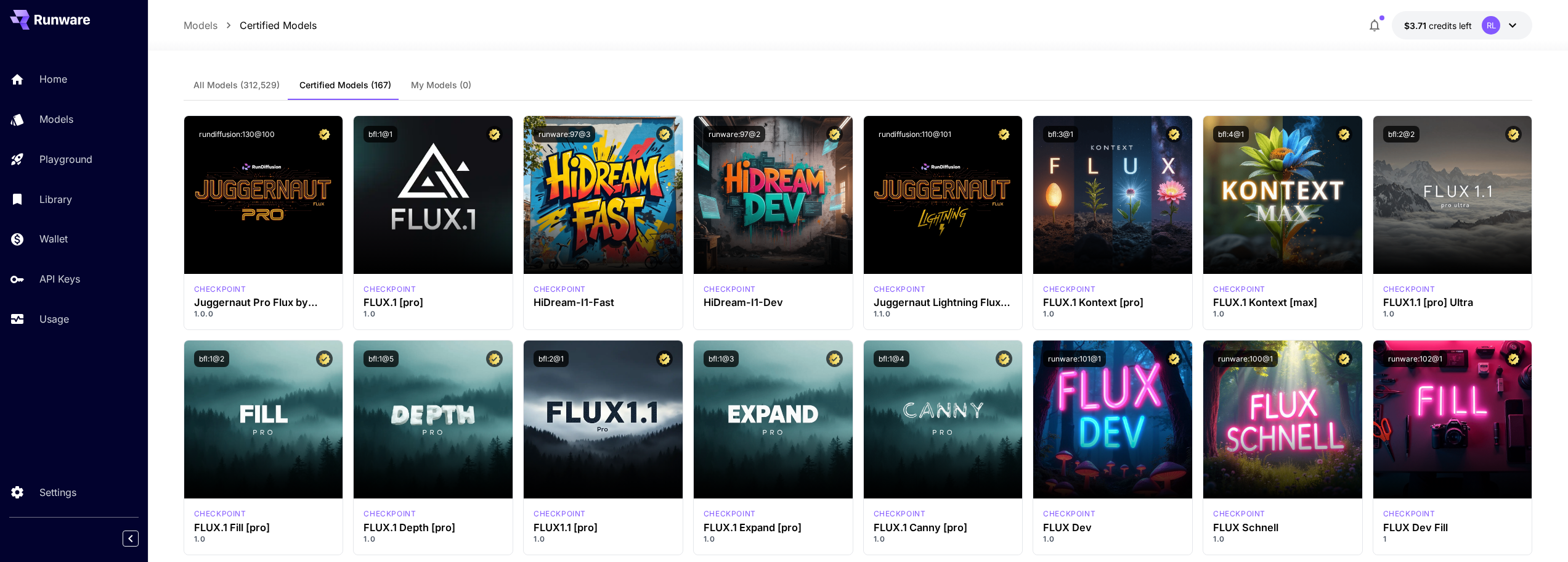
click at [438, 86] on span "My Models (0)" at bounding box center [440, 85] width 60 height 11
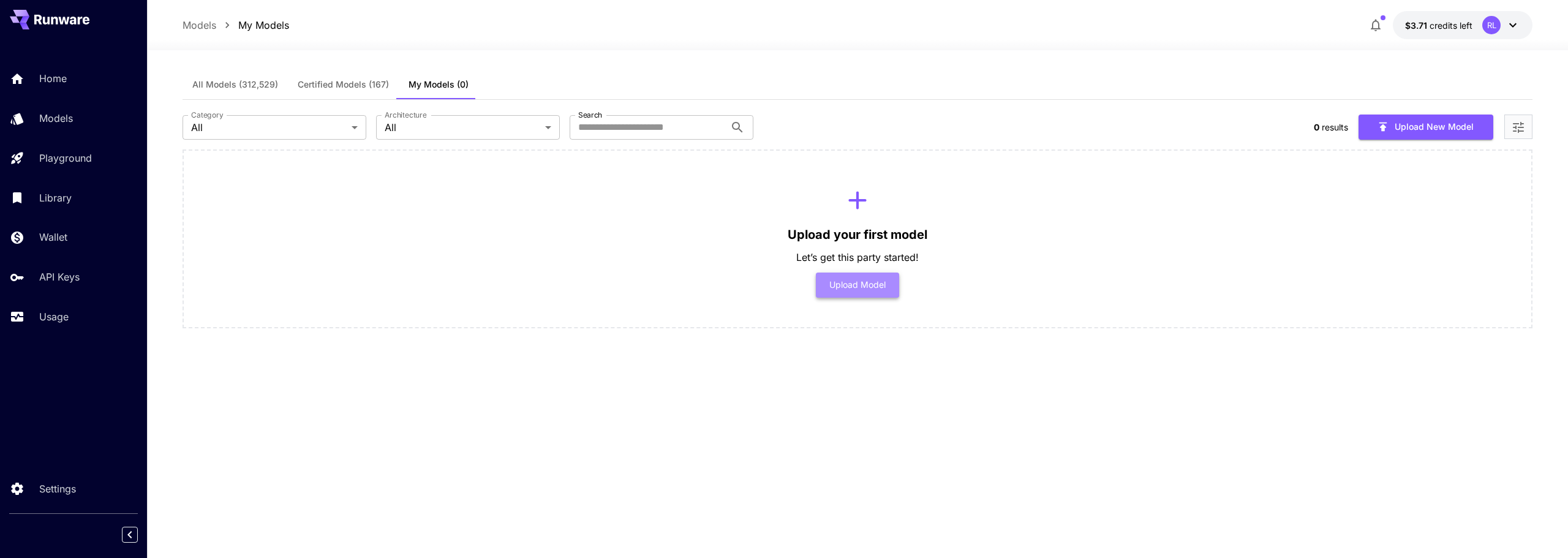
click at [878, 289] on button "Upload Model" at bounding box center [858, 285] width 84 height 25
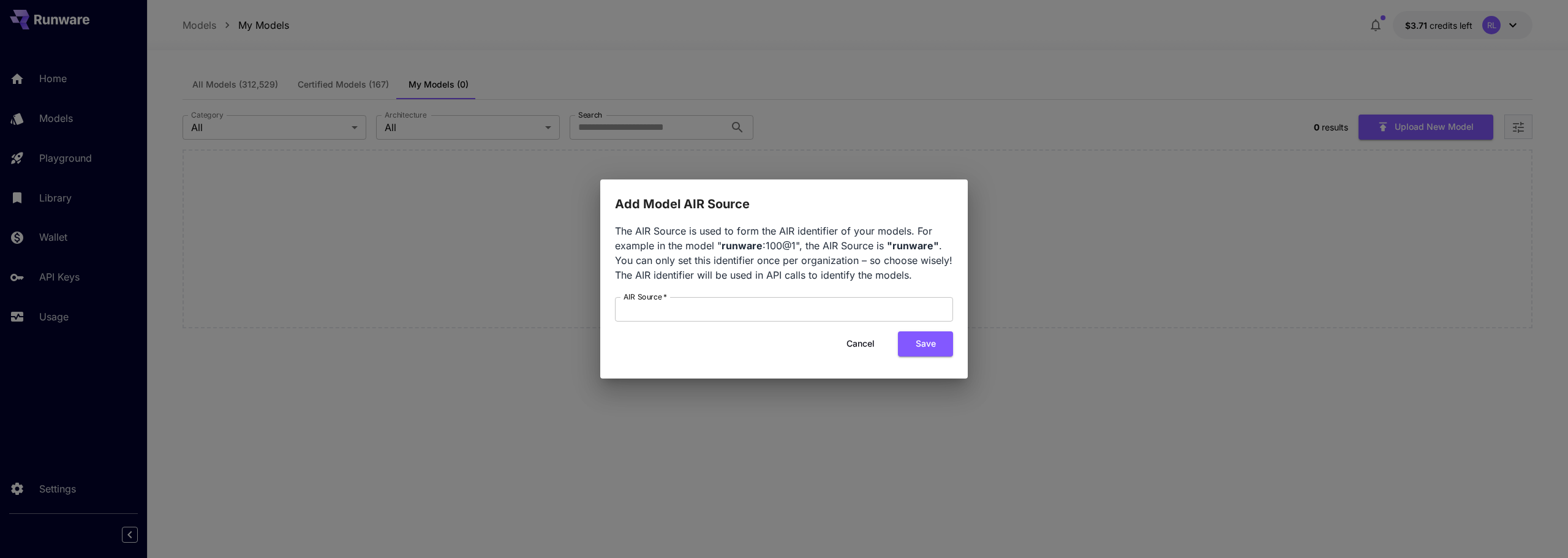
click at [850, 338] on button "Cancel" at bounding box center [860, 343] width 55 height 25
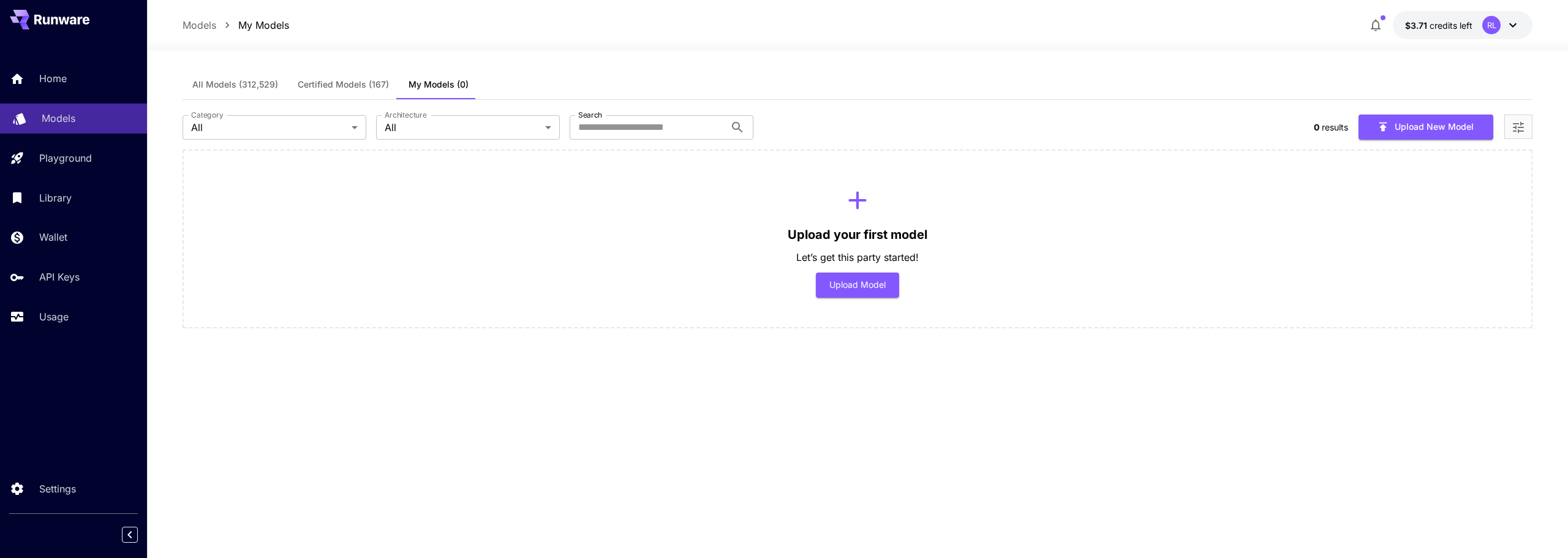
click at [65, 122] on p "Models" at bounding box center [59, 118] width 34 height 14
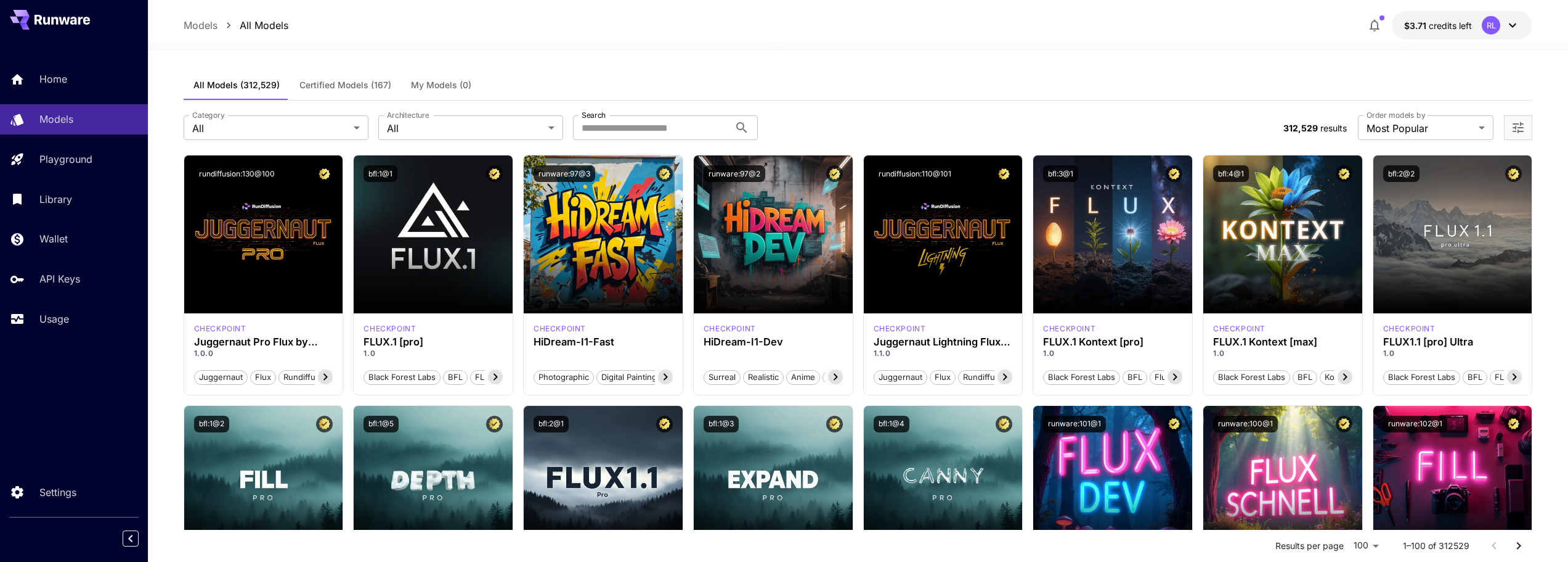
click at [361, 88] on span "Certified Models (167)" at bounding box center [345, 85] width 92 height 11
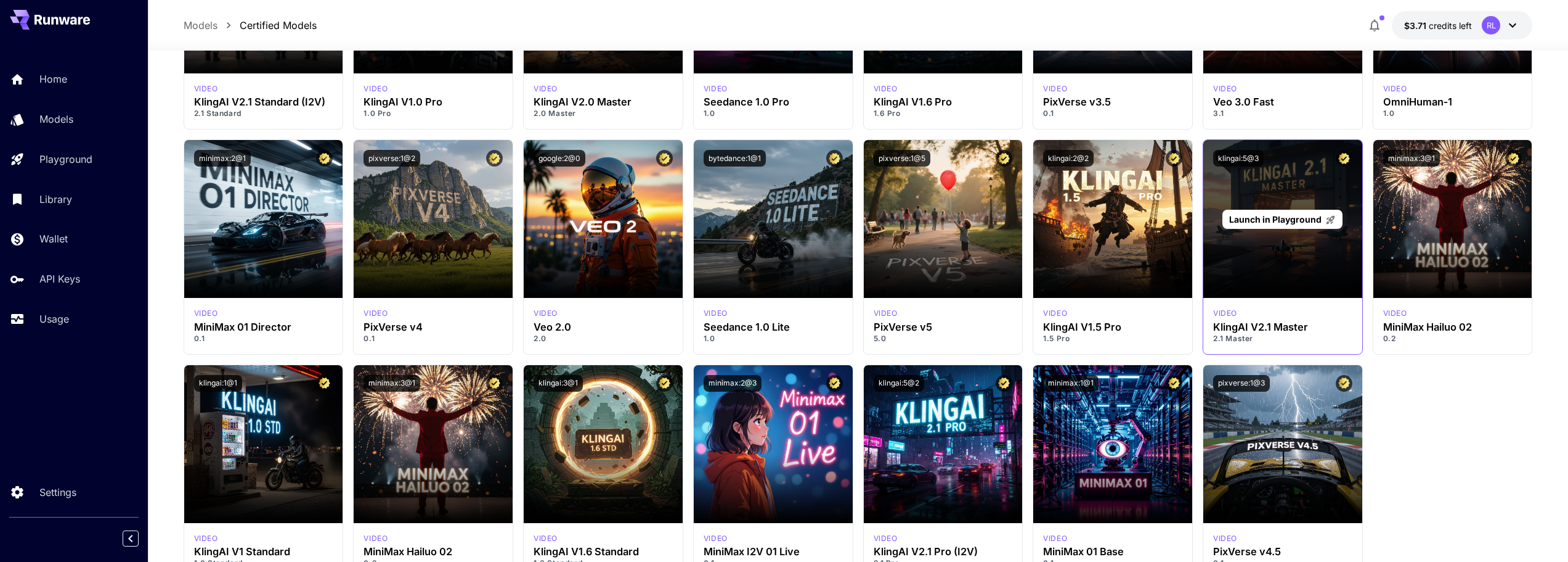
scroll to position [4365, 0]
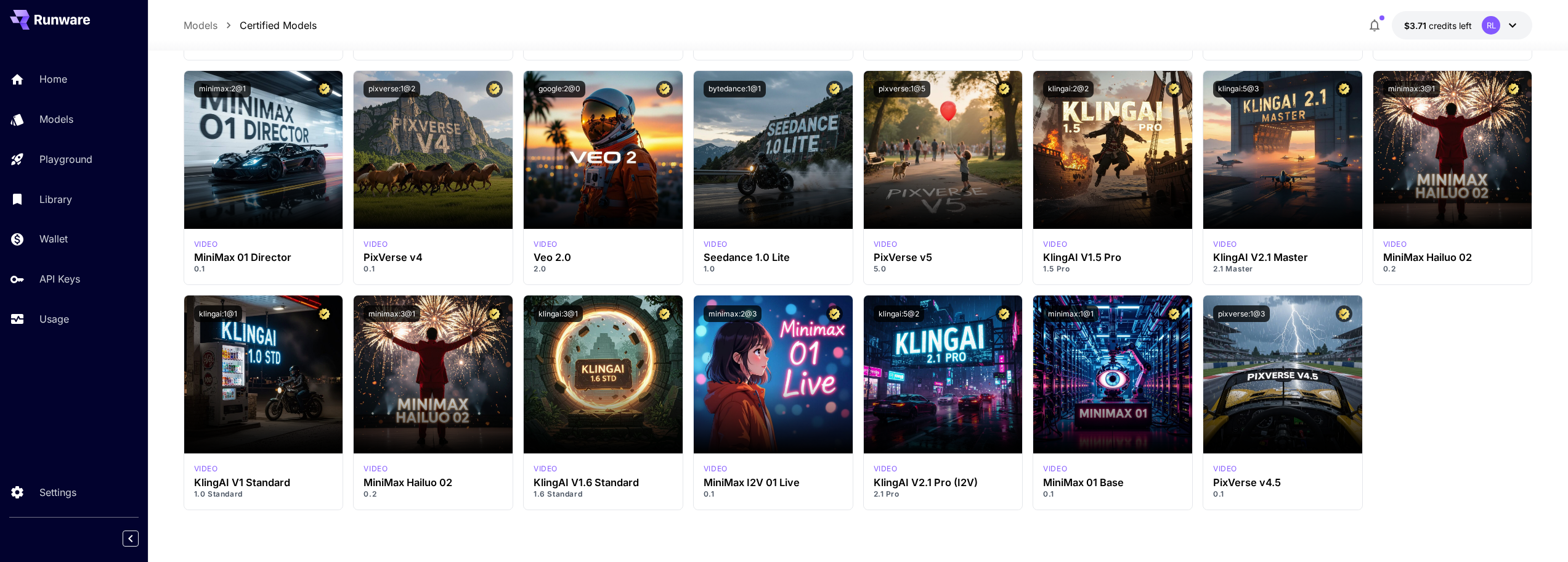
click at [209, 28] on p "Models" at bounding box center [200, 25] width 34 height 15
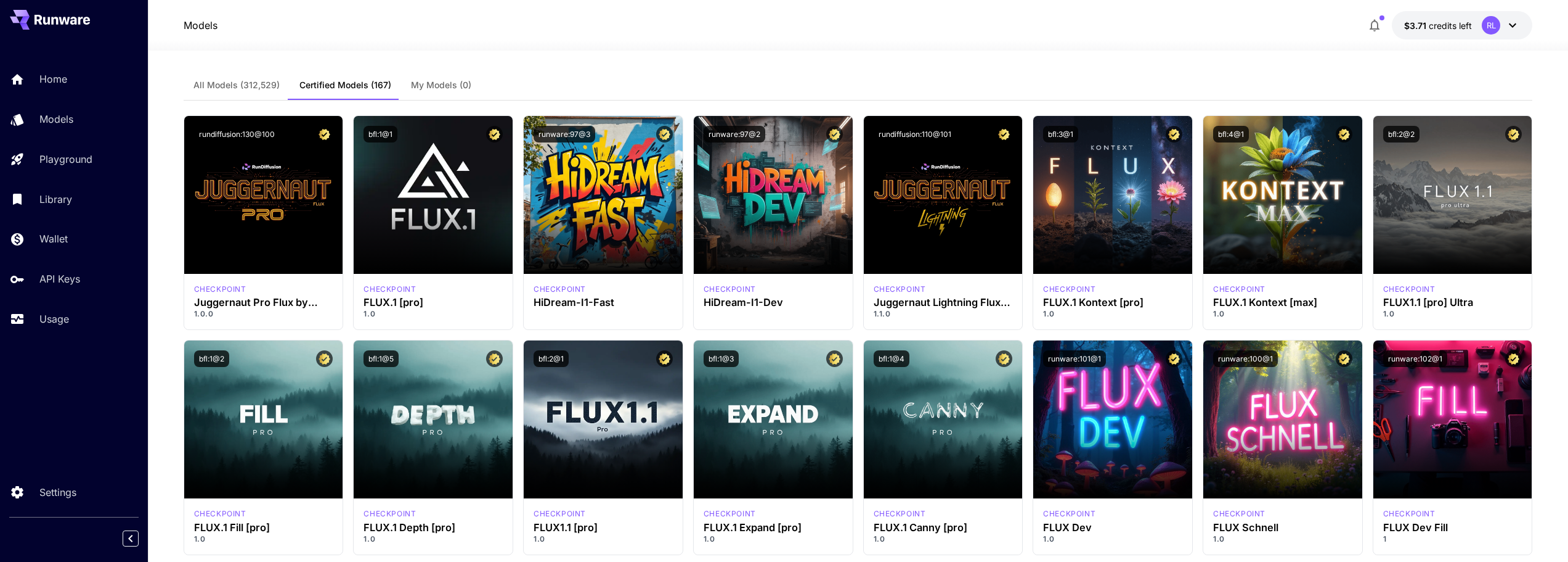
click at [261, 91] on button "All Models (312,529)" at bounding box center [236, 85] width 106 height 30
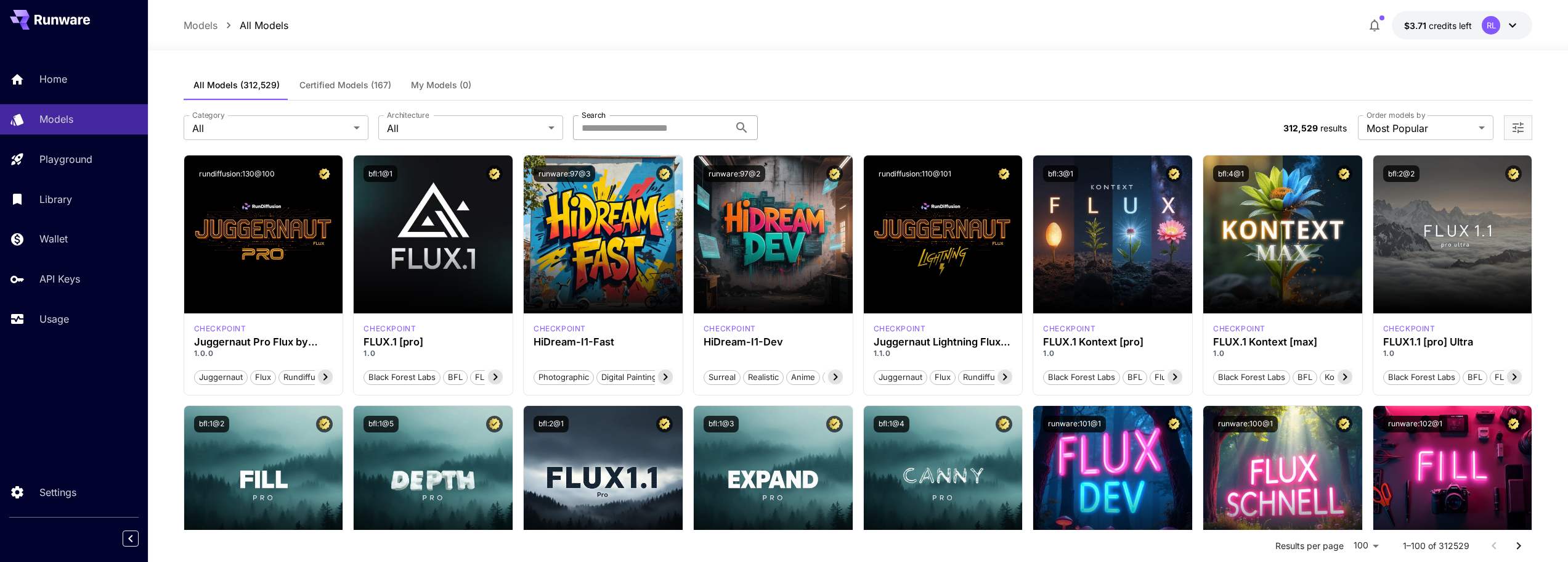
click at [603, 125] on input "Search" at bounding box center [651, 128] width 157 height 25
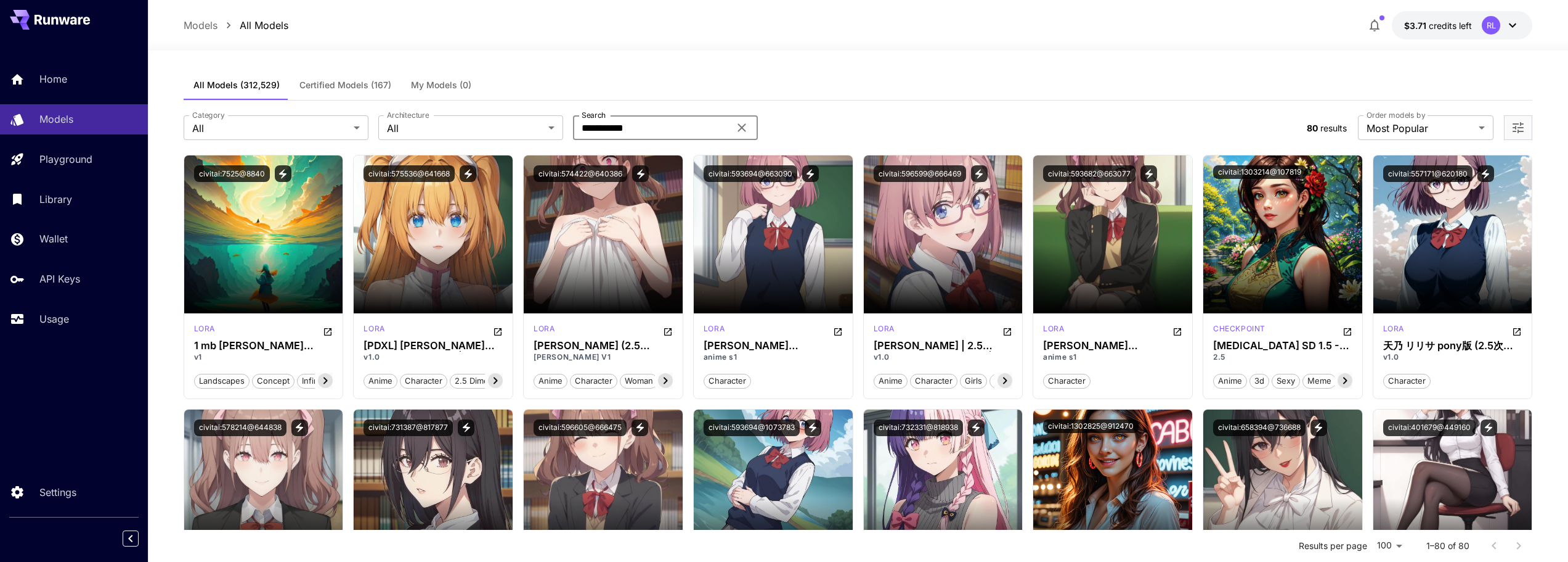
type input "**********"
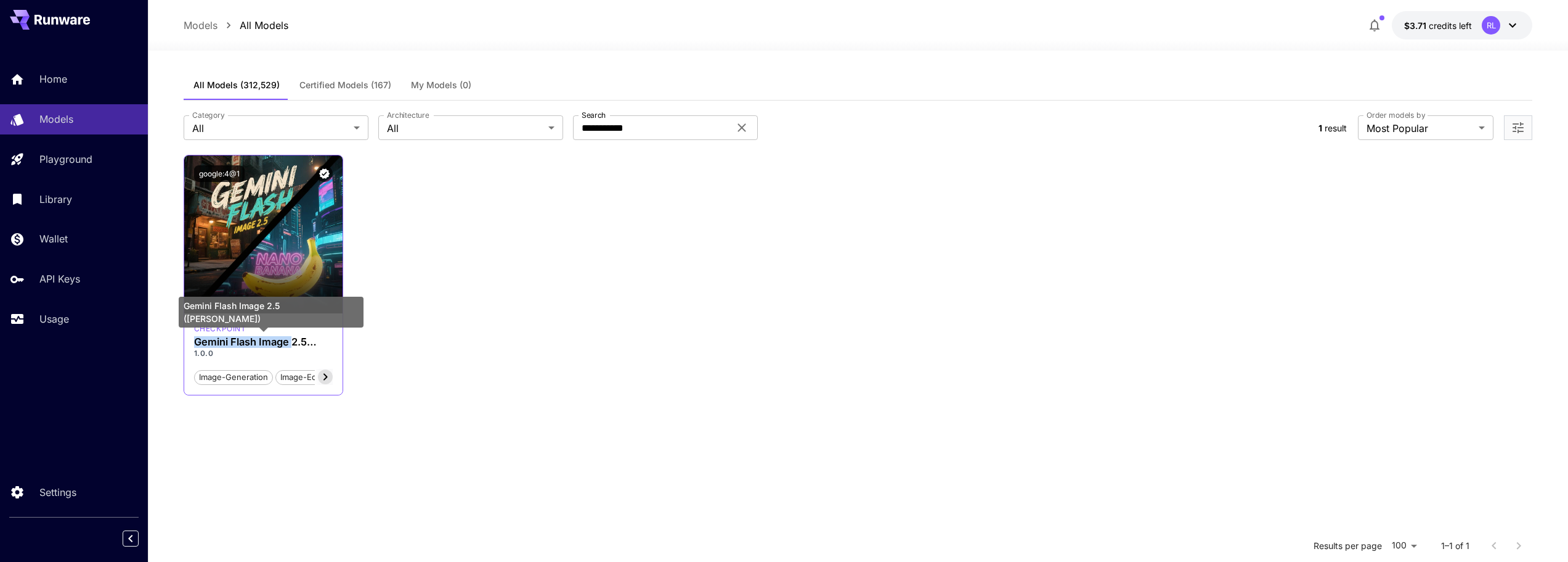
drag, startPoint x: 197, startPoint y: 343, endPoint x: 294, endPoint y: 342, distance: 97.0
click at [294, 342] on h3 "Gemini Flash Image 2.5 ([PERSON_NAME])" at bounding box center [263, 342] width 139 height 12
copy h3 "Gemini Flash Image"
click at [294, 342] on h3 "Gemini Flash Image 2.5 ([PERSON_NAME])" at bounding box center [263, 342] width 139 height 12
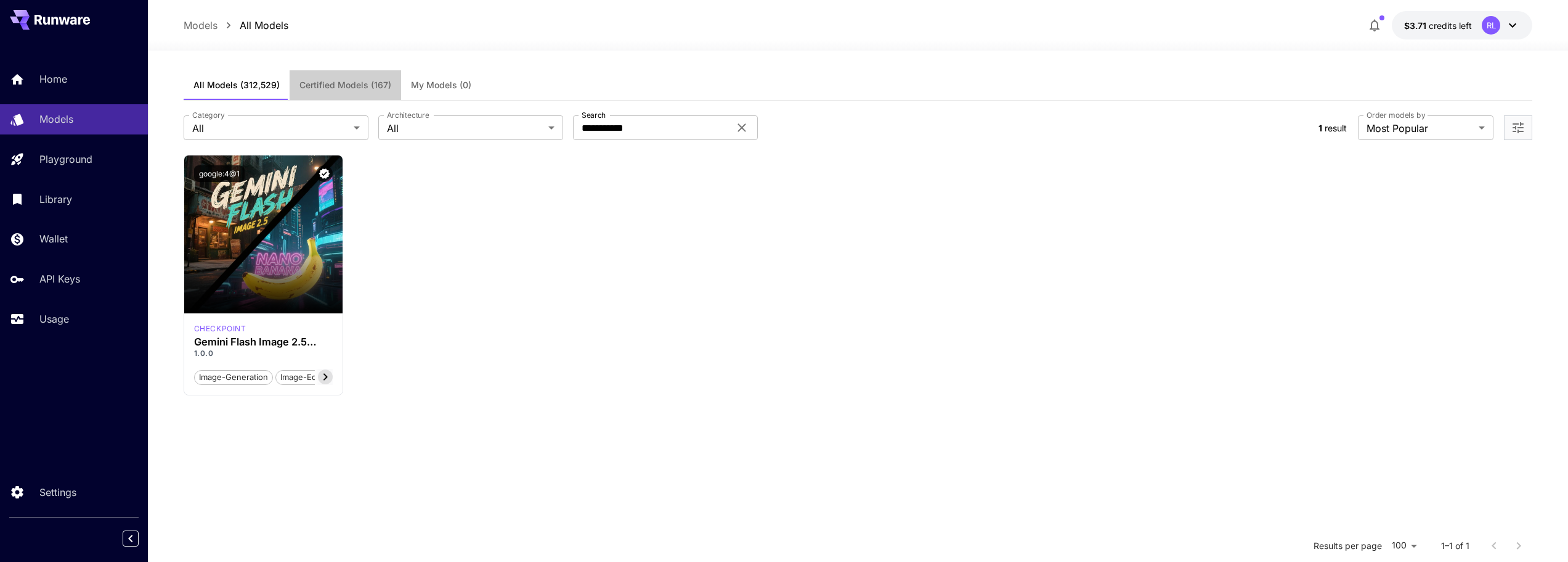
click at [337, 84] on span "Certified Models (167)" at bounding box center [345, 85] width 92 height 11
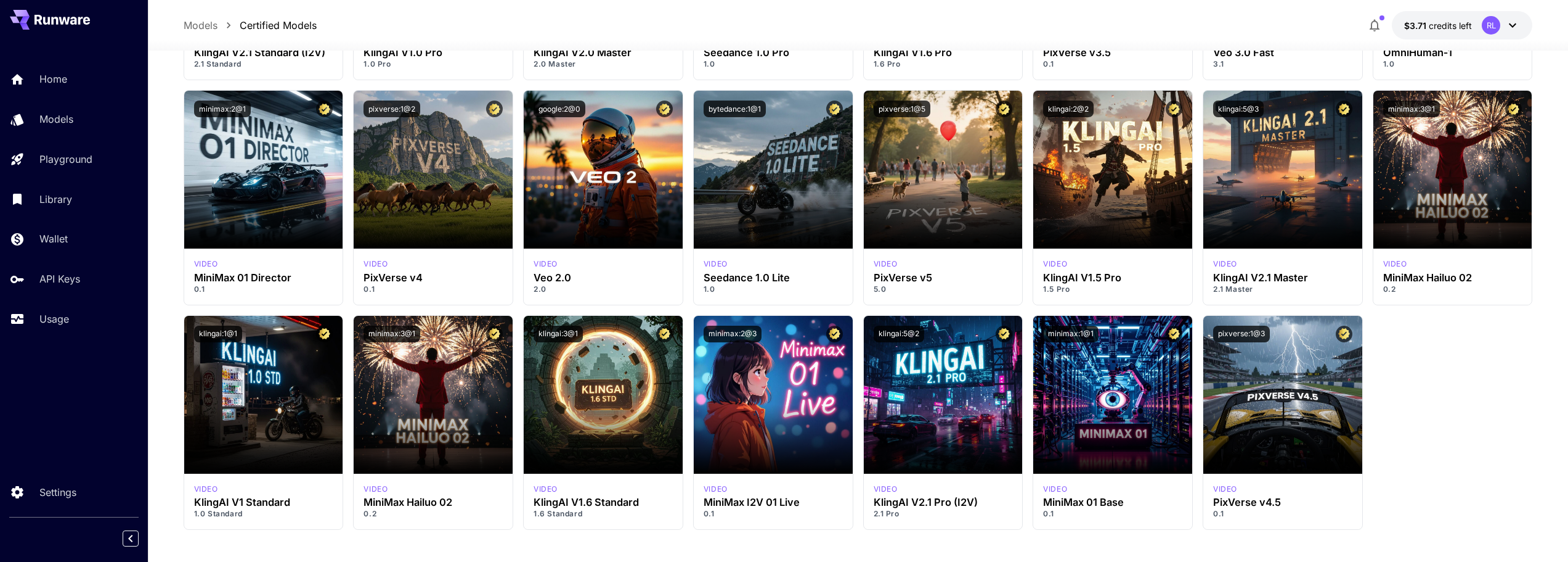
scroll to position [4365, 0]
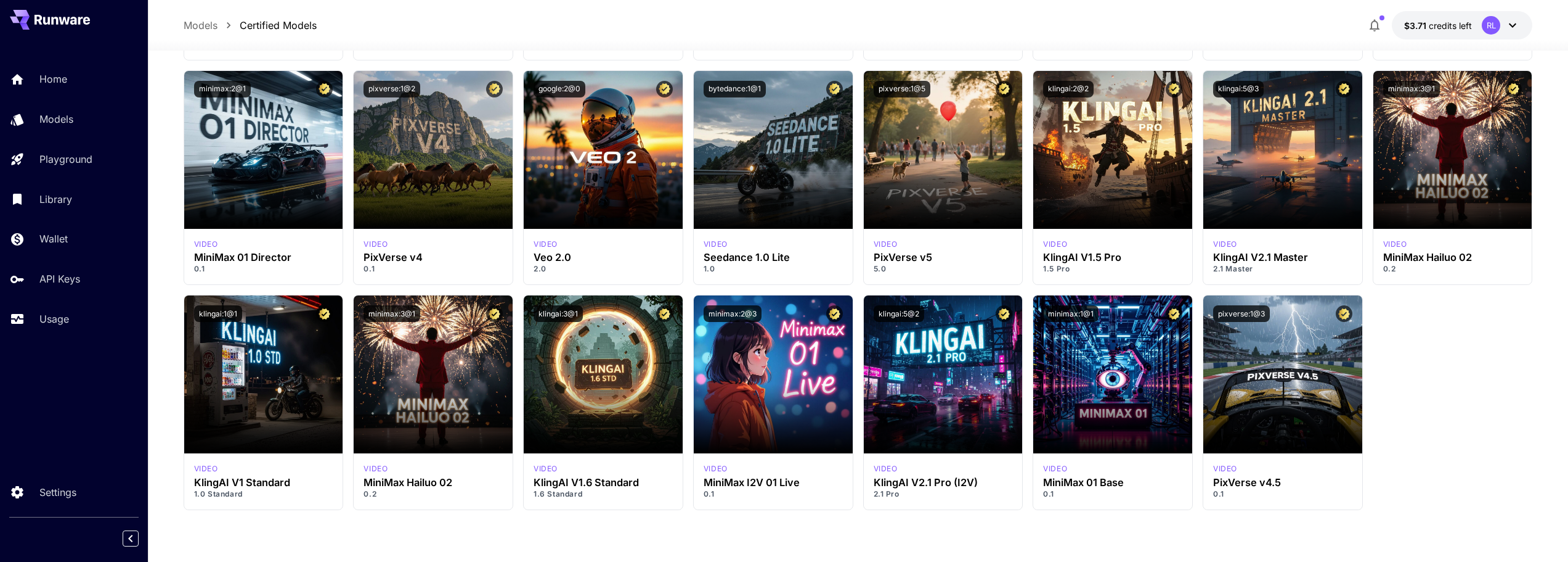
click at [195, 28] on p "Models" at bounding box center [200, 25] width 34 height 15
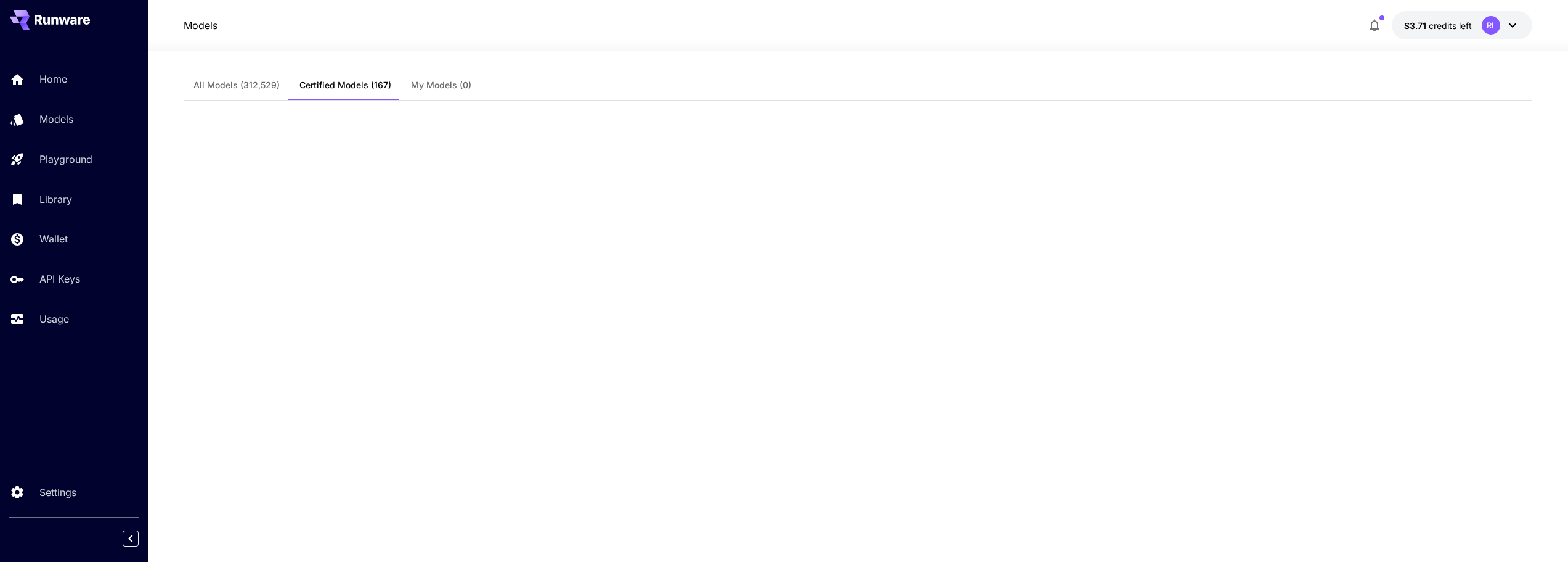
click at [231, 94] on button "All Models (312,529)" at bounding box center [236, 85] width 106 height 30
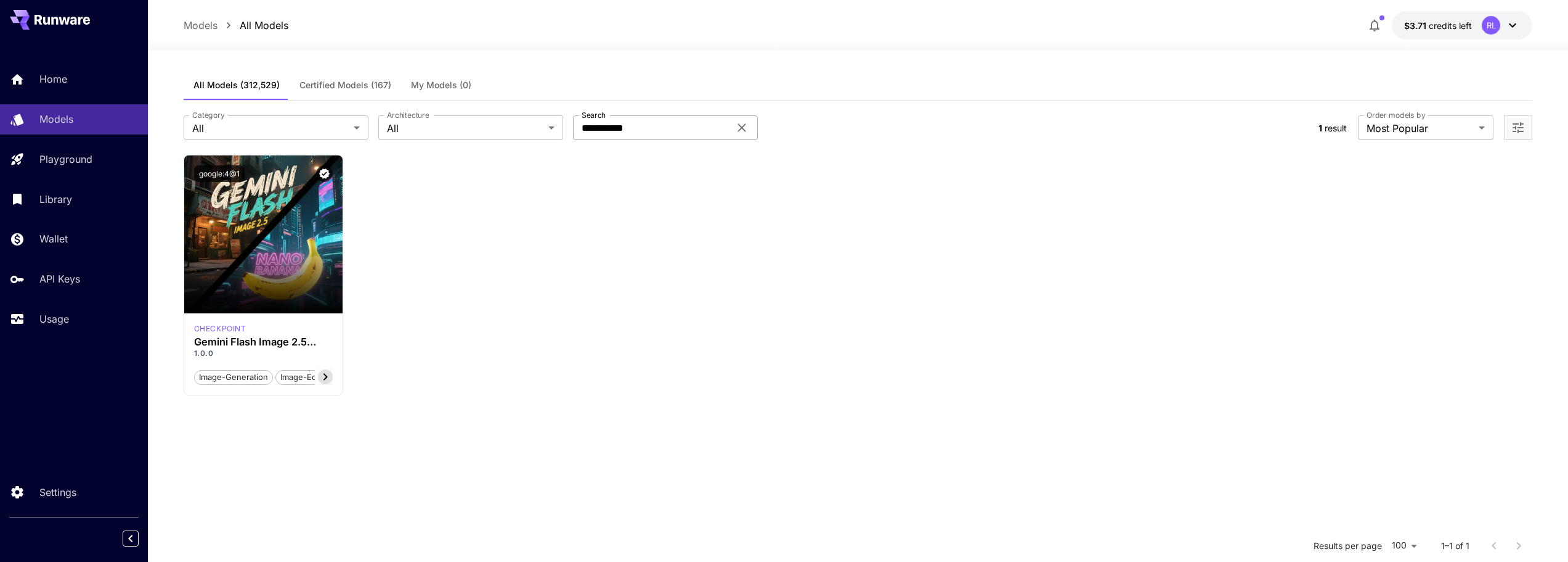
click at [616, 126] on input "**********" at bounding box center [651, 128] width 157 height 25
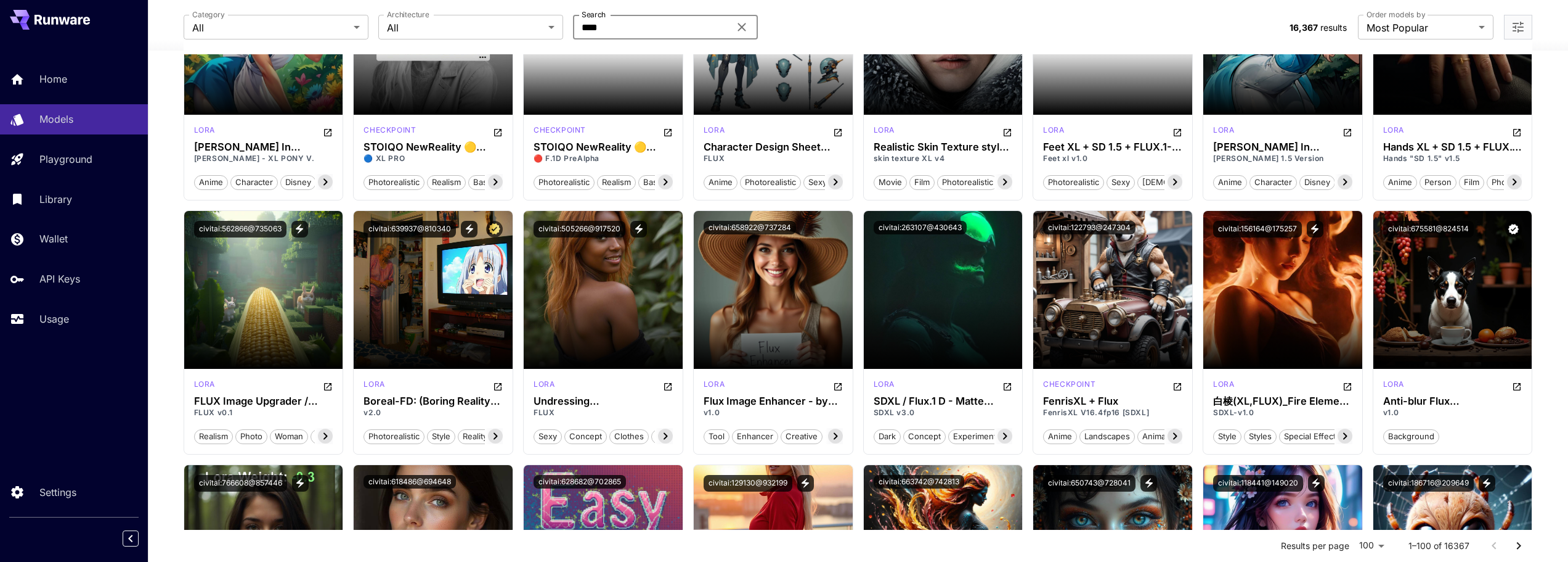
scroll to position [1850, 0]
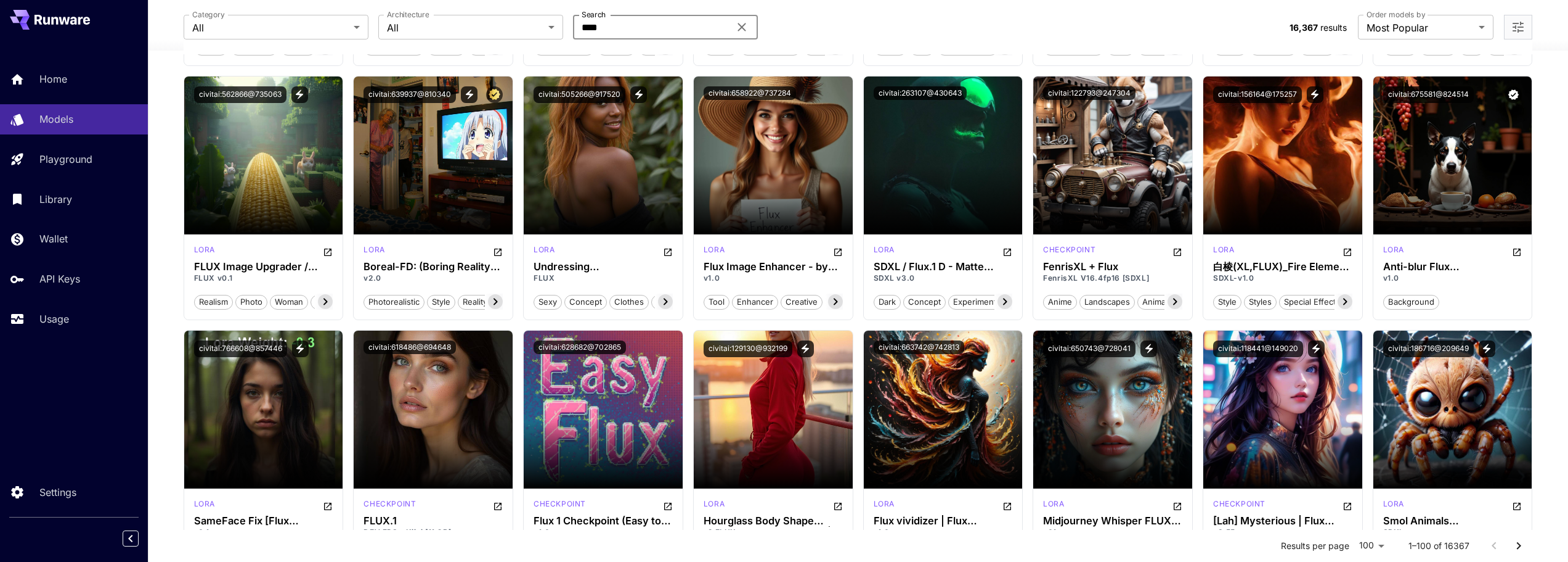
type input "****"
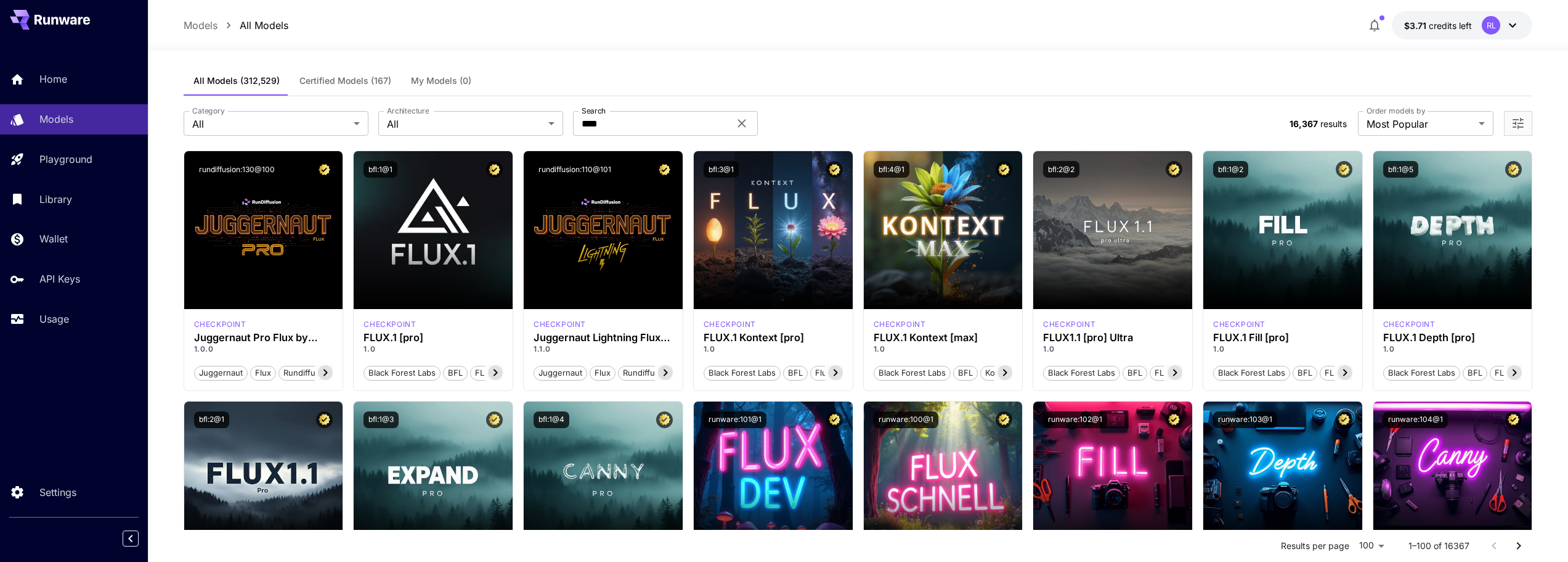
scroll to position [0, 0]
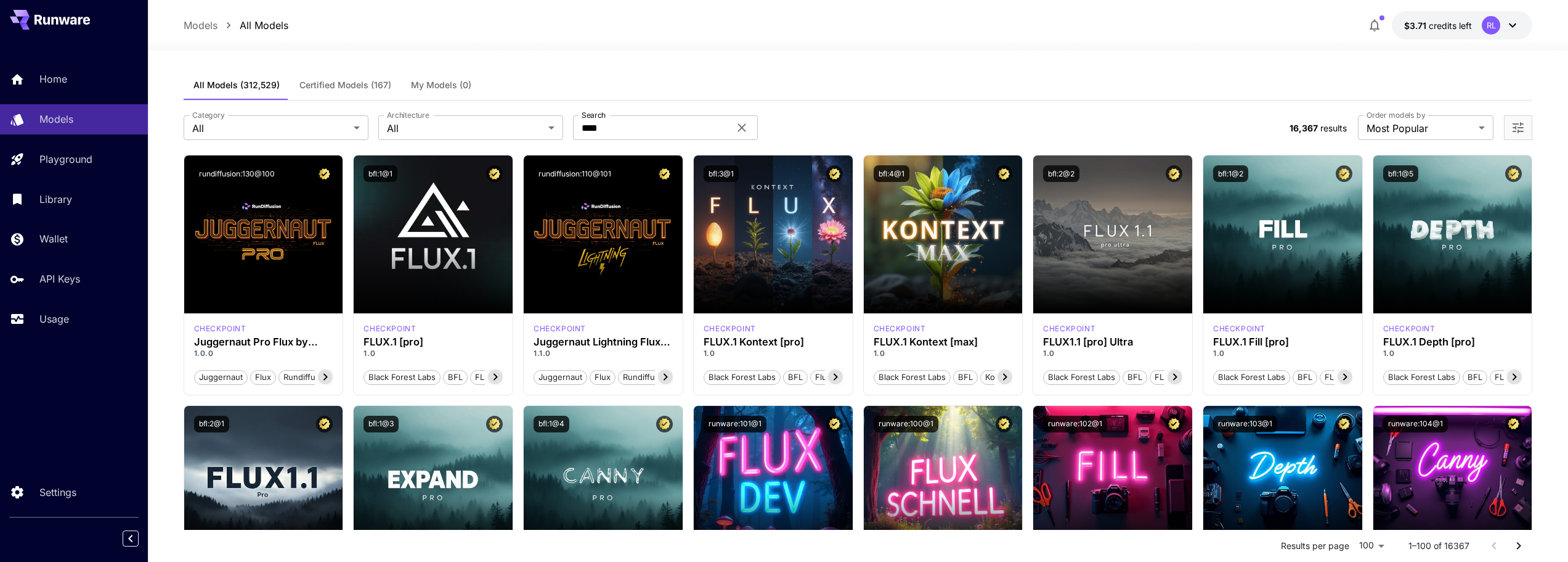
drag, startPoint x: 355, startPoint y: 85, endPoint x: 366, endPoint y: 86, distance: 11.0
click at [355, 85] on span "Certified Models (167)" at bounding box center [345, 85] width 92 height 11
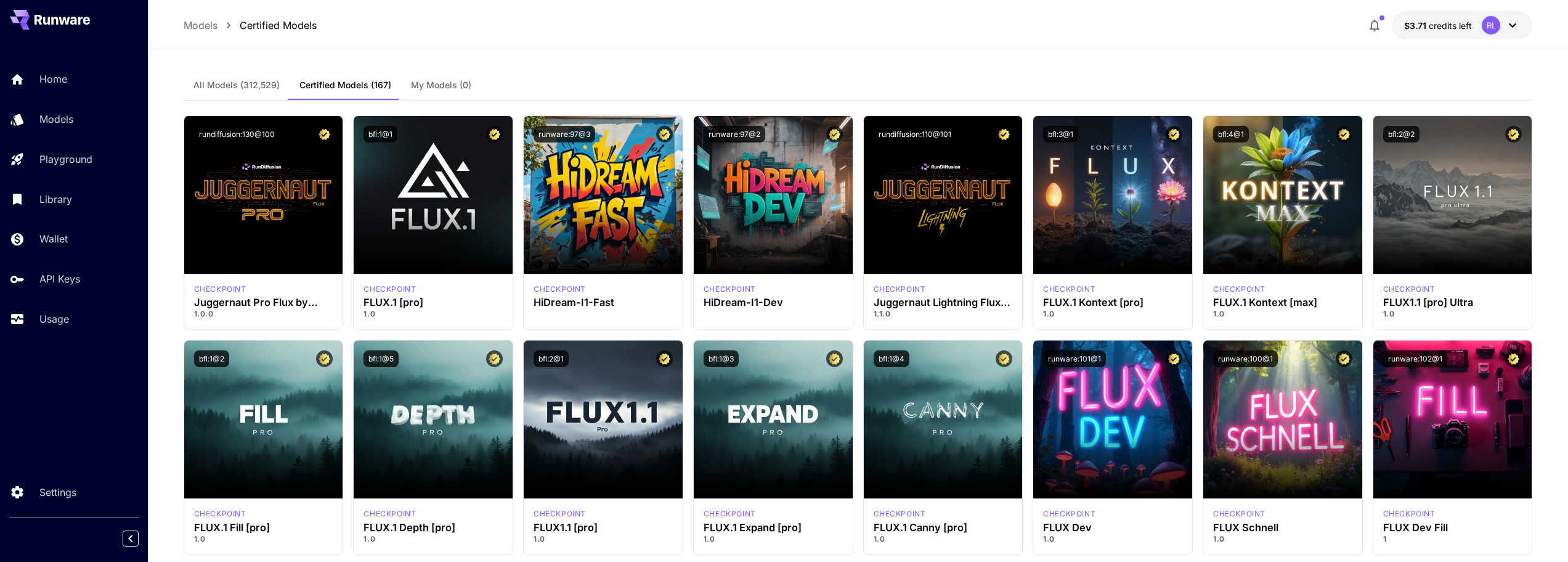
click at [812, 92] on div "All Models (312,529) Certified Models (167) My Models (0)" at bounding box center [858, 85] width 1350 height 30
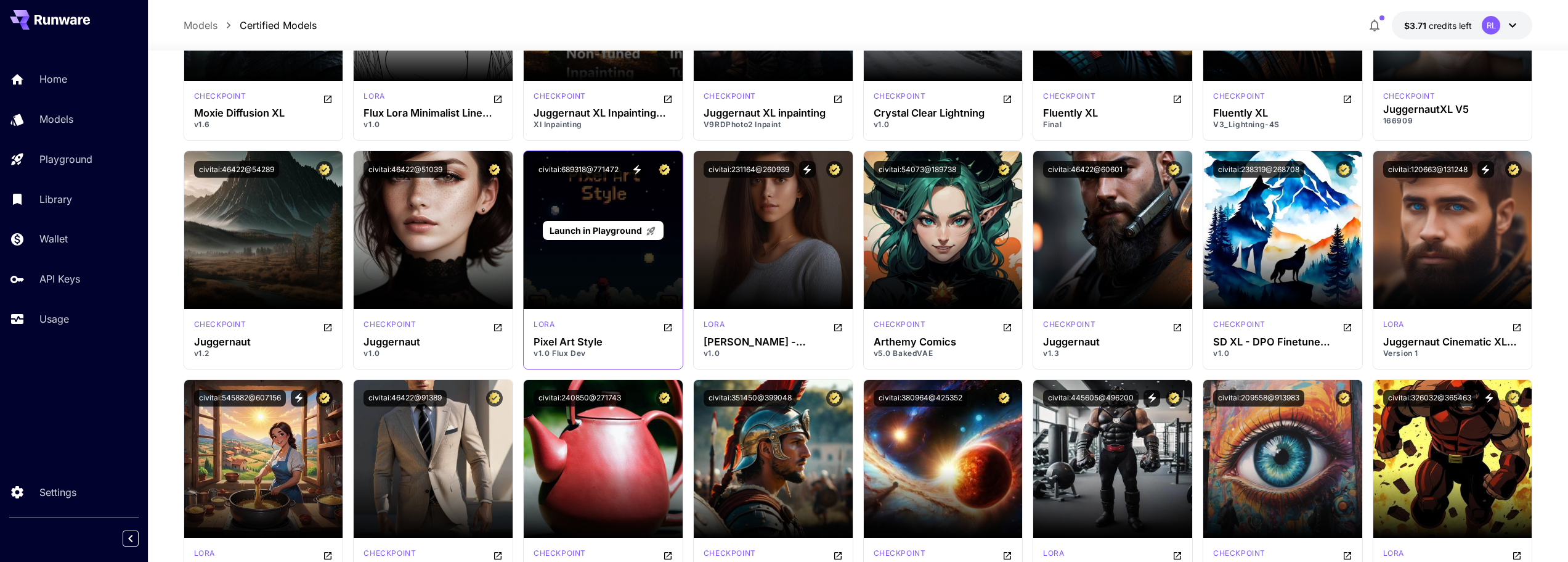
scroll to position [2923, 0]
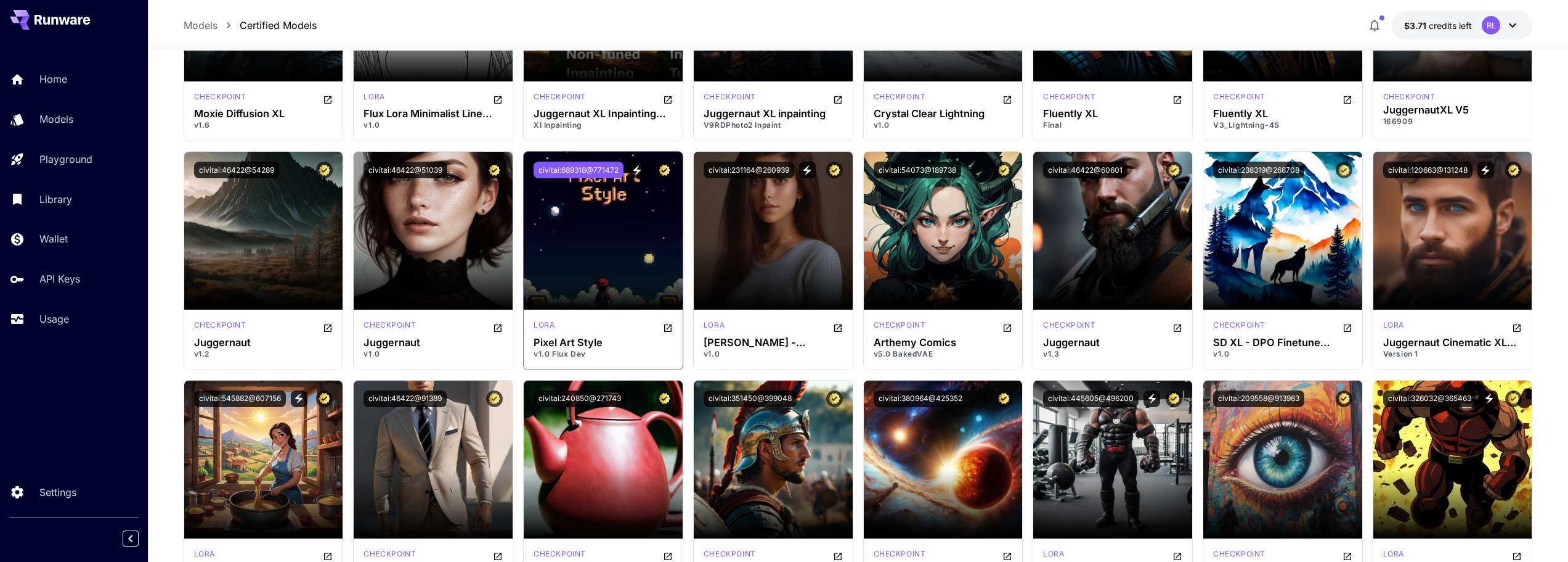
click at [611, 173] on button "civitai:689318@771472" at bounding box center [579, 170] width 90 height 17
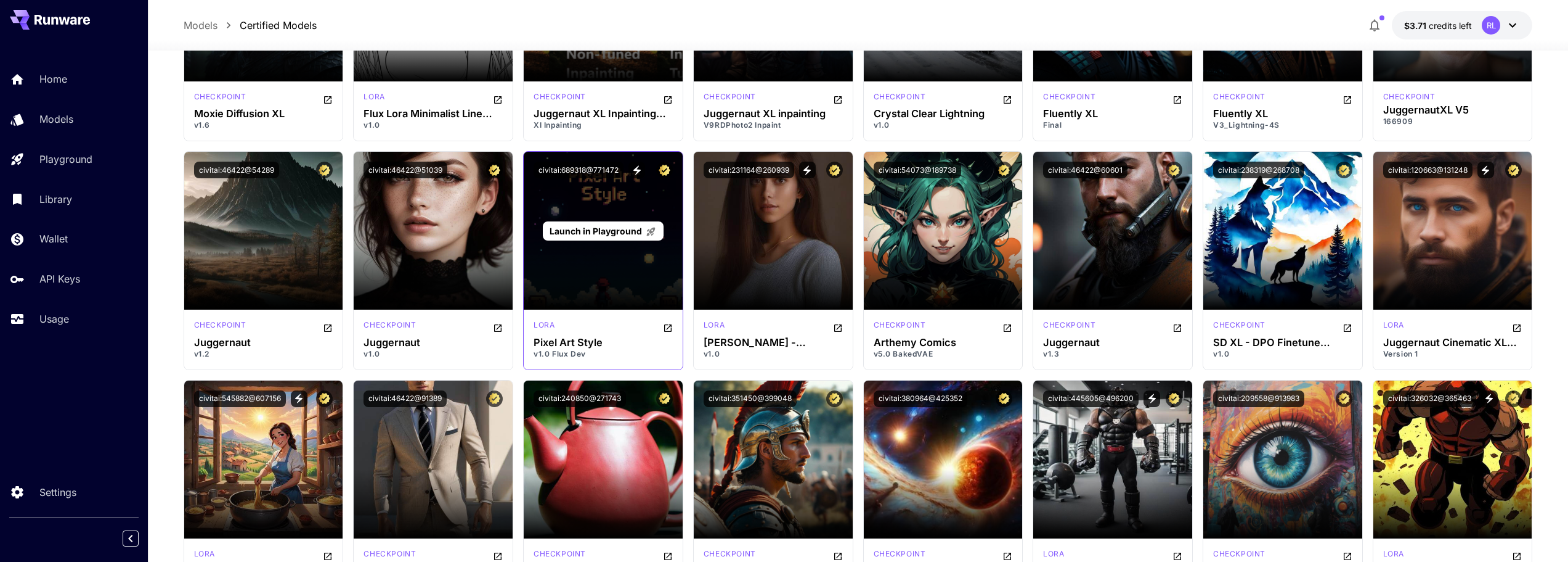
click at [607, 226] on span "Launch in Playground" at bounding box center [596, 231] width 92 height 10
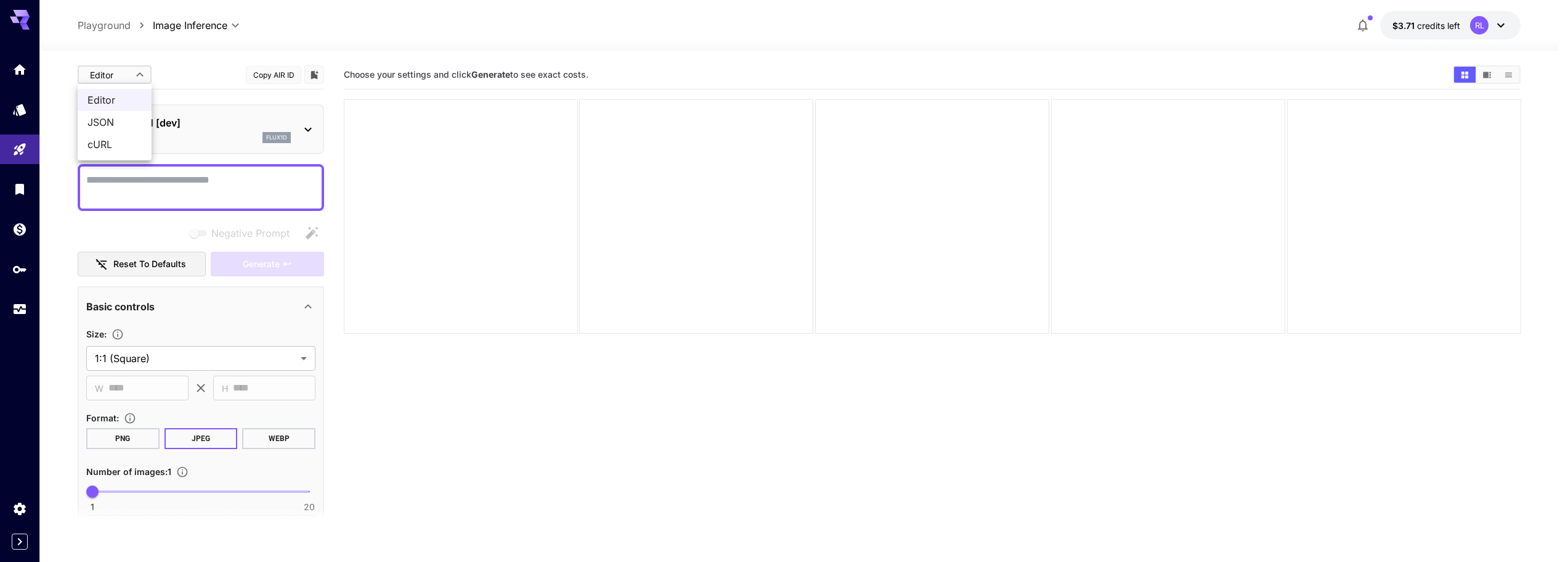
click at [132, 73] on body "**********" at bounding box center [784, 329] width 1568 height 659
click at [119, 148] on span "cURL" at bounding box center [114, 144] width 54 height 15
type input "****"
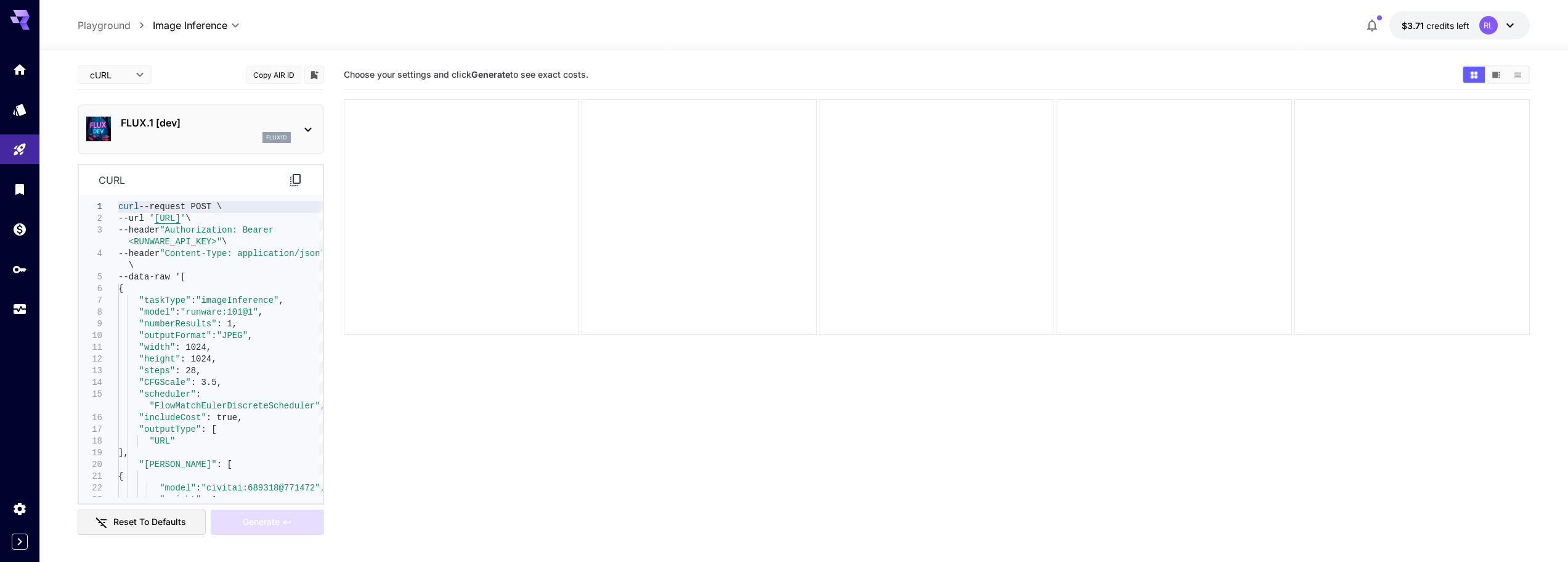
click at [375, 369] on section "Choose your settings and click Generate to see exact costs." at bounding box center [936, 341] width 1186 height 562
click at [1512, 261] on div at bounding box center [1412, 217] width 235 height 236
click at [19, 271] on icon "API Keys" at bounding box center [21, 265] width 15 height 15
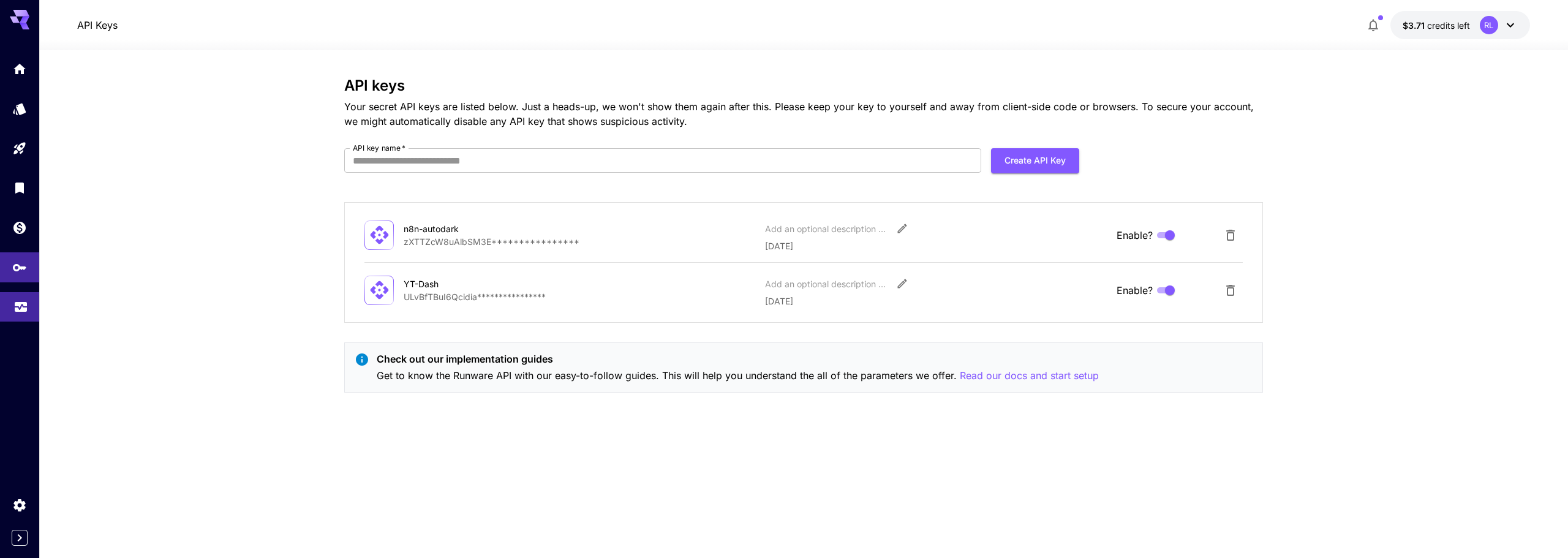
click at [11, 309] on link at bounding box center [19, 307] width 39 height 30
